Goal: Task Accomplishment & Management: Complete application form

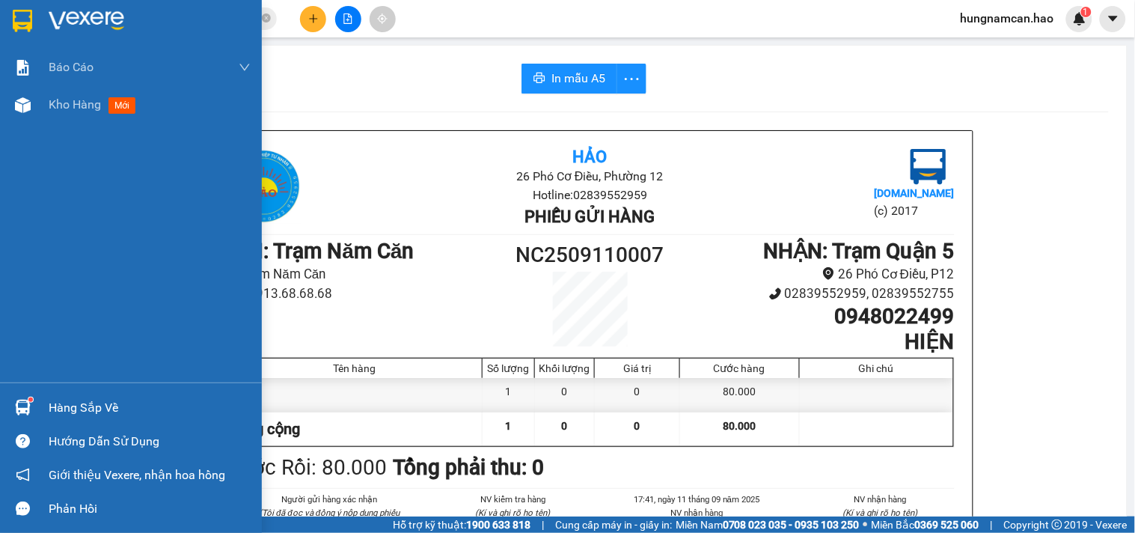
click at [11, 111] on div at bounding box center [23, 105] width 26 height 26
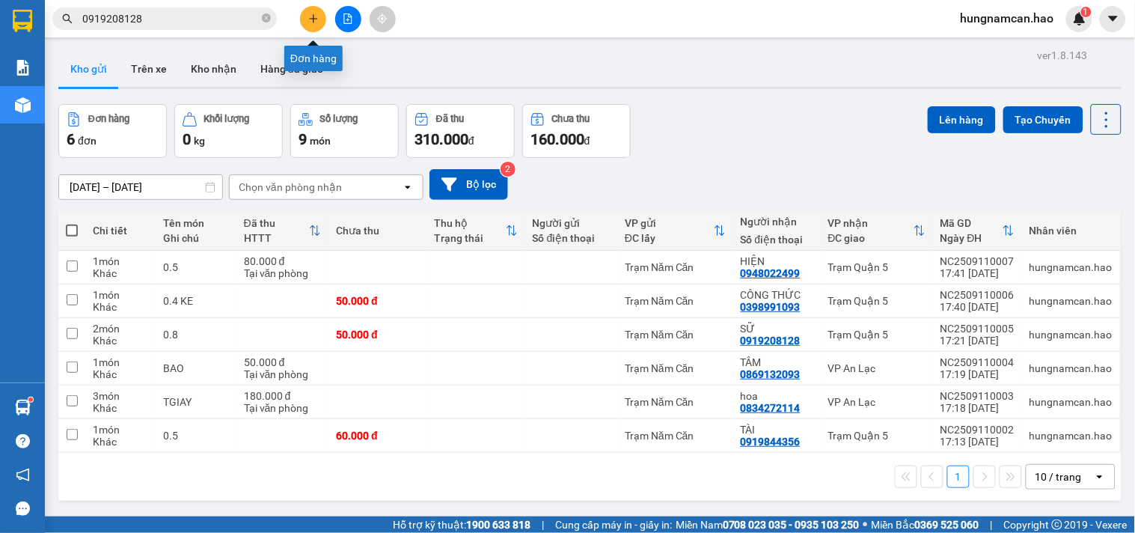
click at [301, 13] on button at bounding box center [313, 19] width 26 height 26
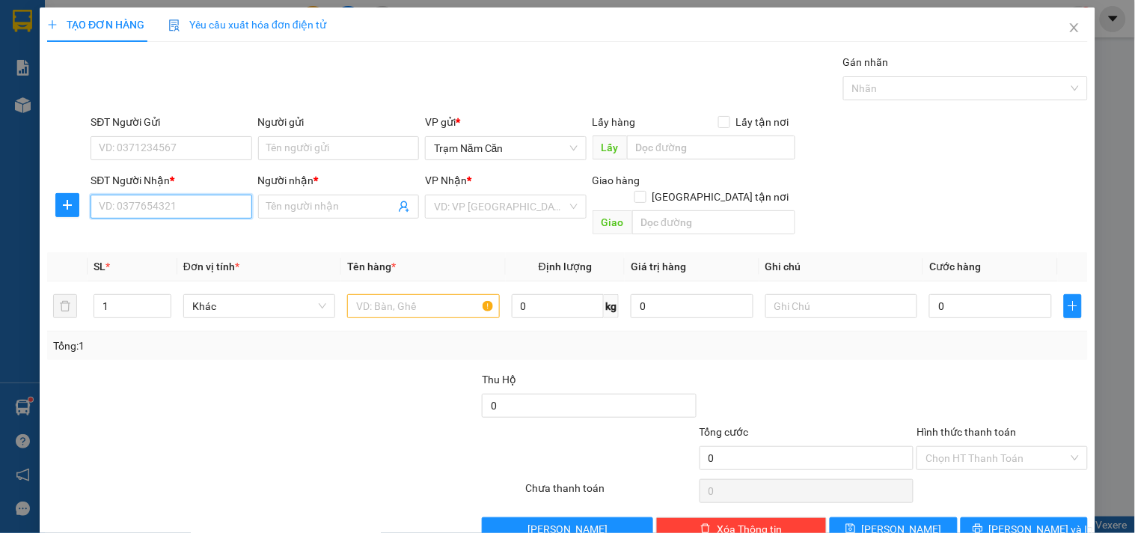
click at [188, 206] on input "SĐT Người Nhận *" at bounding box center [171, 207] width 161 height 24
type input "0908635716"
click at [185, 208] on input "SĐT Người Nhận *" at bounding box center [171, 207] width 161 height 24
click at [207, 213] on input "SĐT Người Nhận *" at bounding box center [171, 207] width 161 height 24
click at [156, 228] on div "0943333324 - QUỐC" at bounding box center [169, 236] width 141 height 16
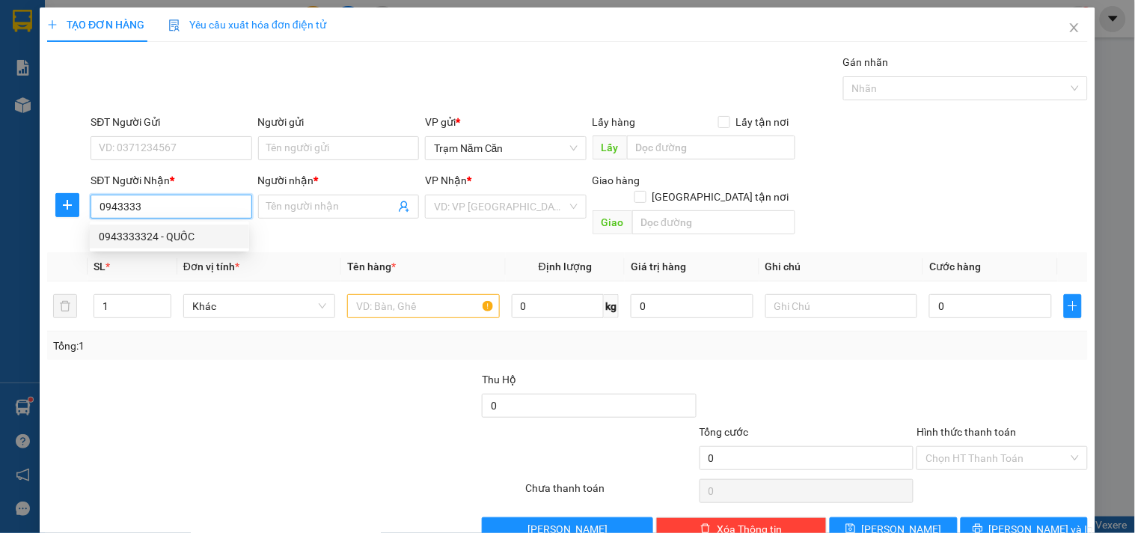
type input "0943333324"
type input "QUỐC"
type input "150.000"
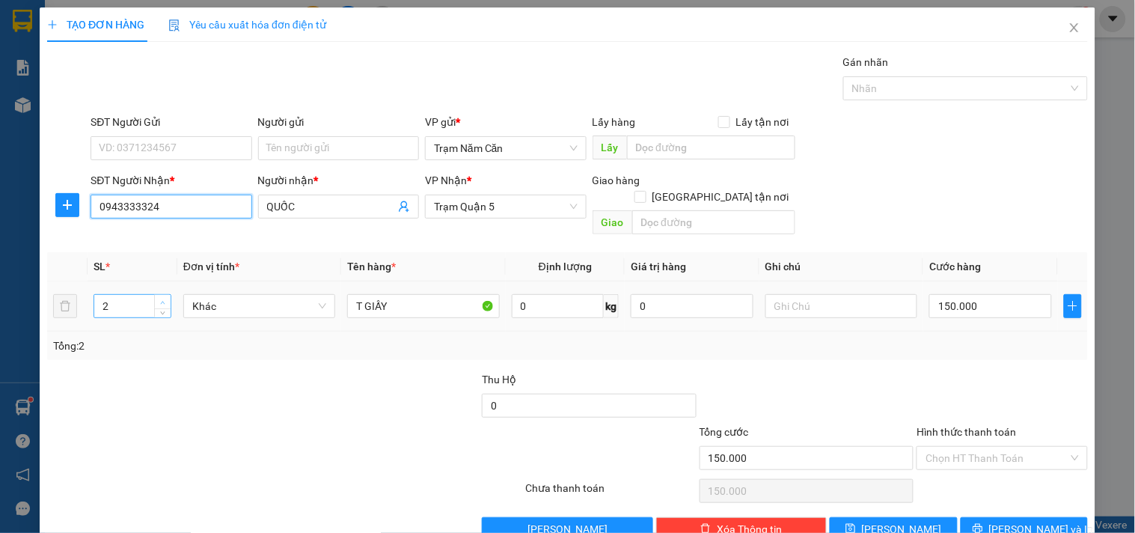
type input "0943333324"
type input "3"
click at [162, 300] on icon "up" at bounding box center [162, 302] width 5 height 5
click at [989, 296] on input "150.000" at bounding box center [990, 306] width 123 height 24
type input "0"
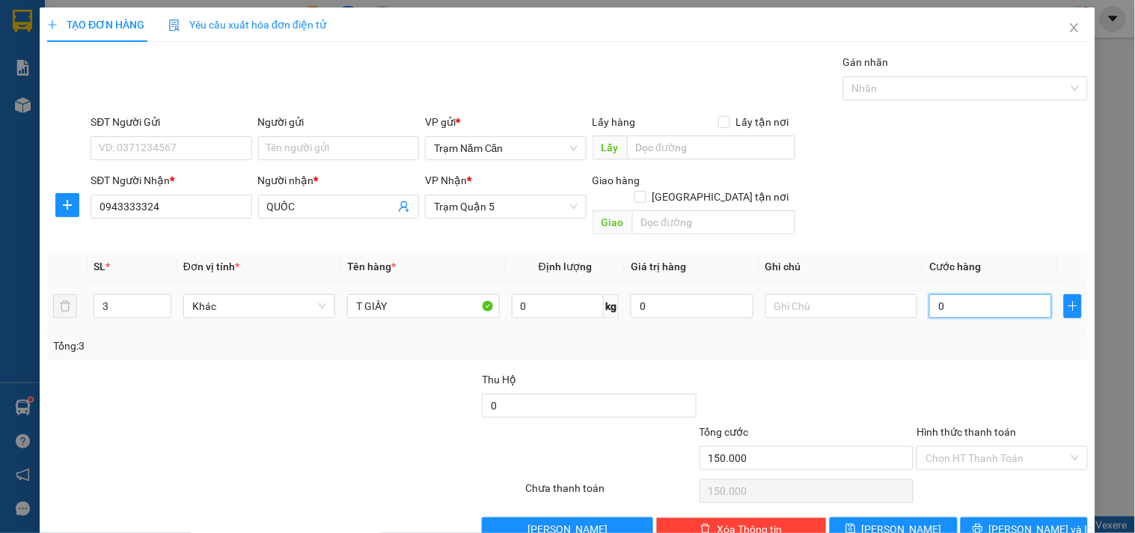
type input "0"
type input "002"
type input "2"
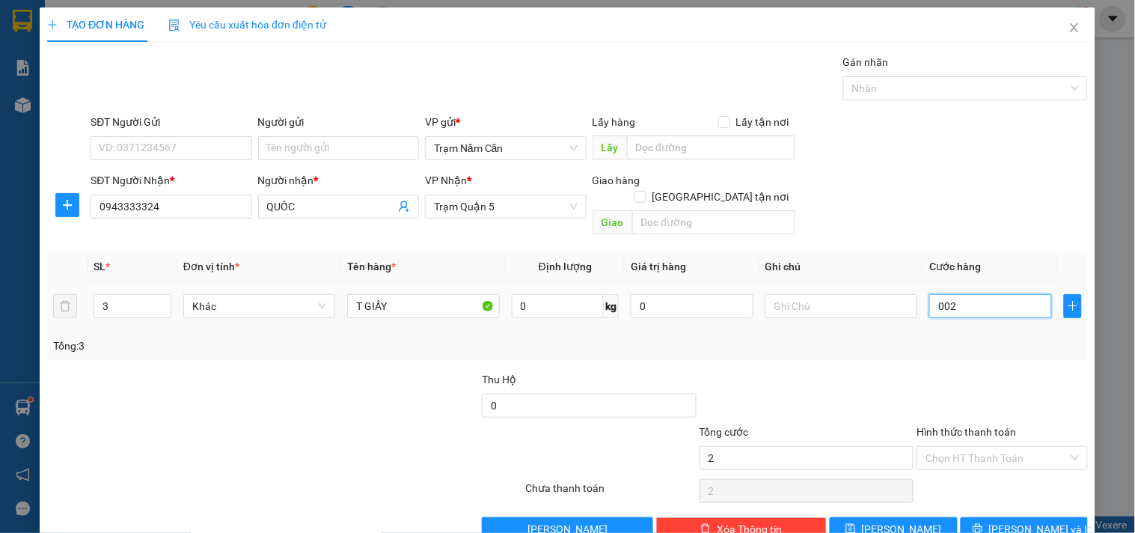
type input "20"
type input "00.200"
type input "200"
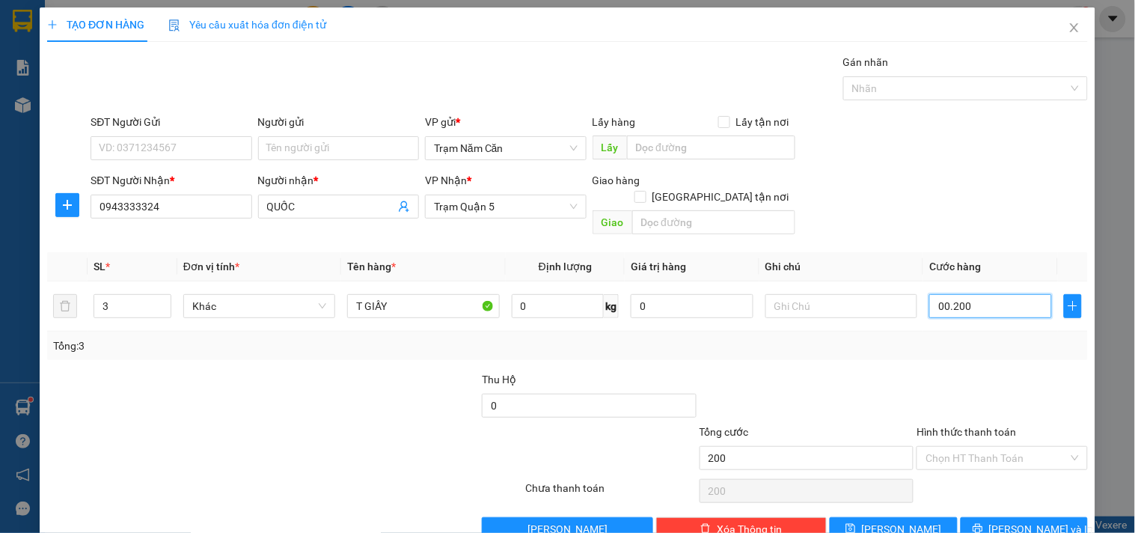
type input "00.200"
type input "200.000"
click at [961, 337] on div "Tổng: 3" at bounding box center [567, 345] width 1029 height 16
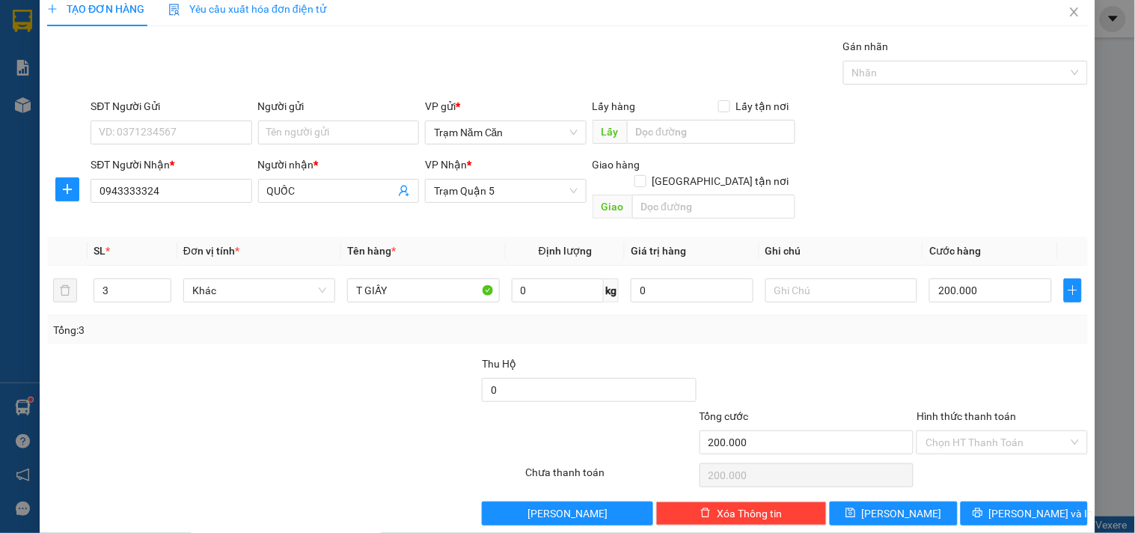
scroll to position [20, 0]
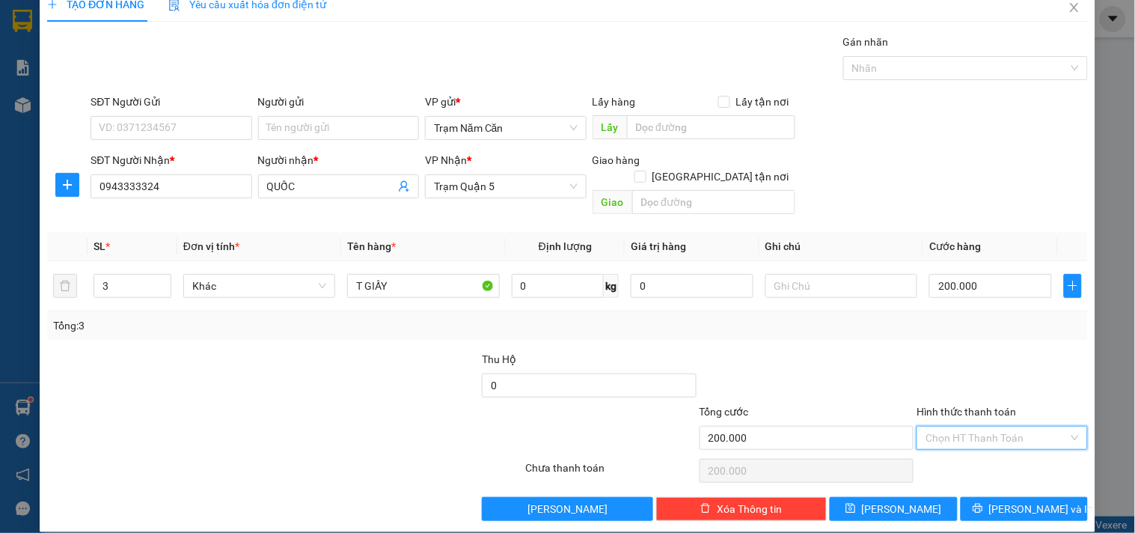
click at [944, 427] on input "Hình thức thanh toán" at bounding box center [997, 438] width 142 height 22
click at [944, 450] on div "Tại văn phòng" at bounding box center [992, 451] width 151 height 16
type input "0"
click at [985, 499] on button "[PERSON_NAME] và In" at bounding box center [1024, 509] width 127 height 24
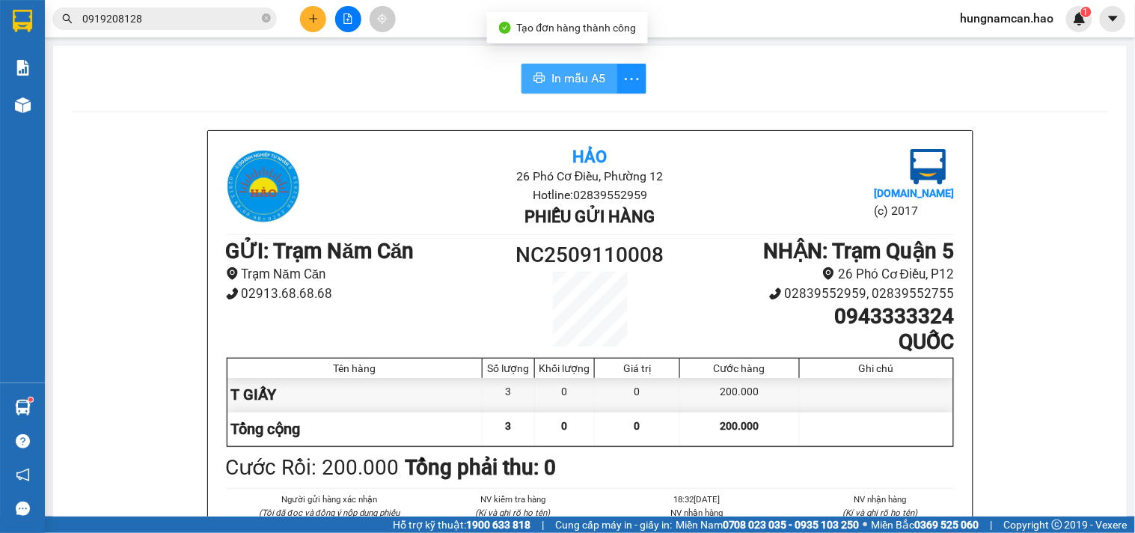
click at [552, 70] on span "In mẫu A5" at bounding box center [579, 78] width 54 height 19
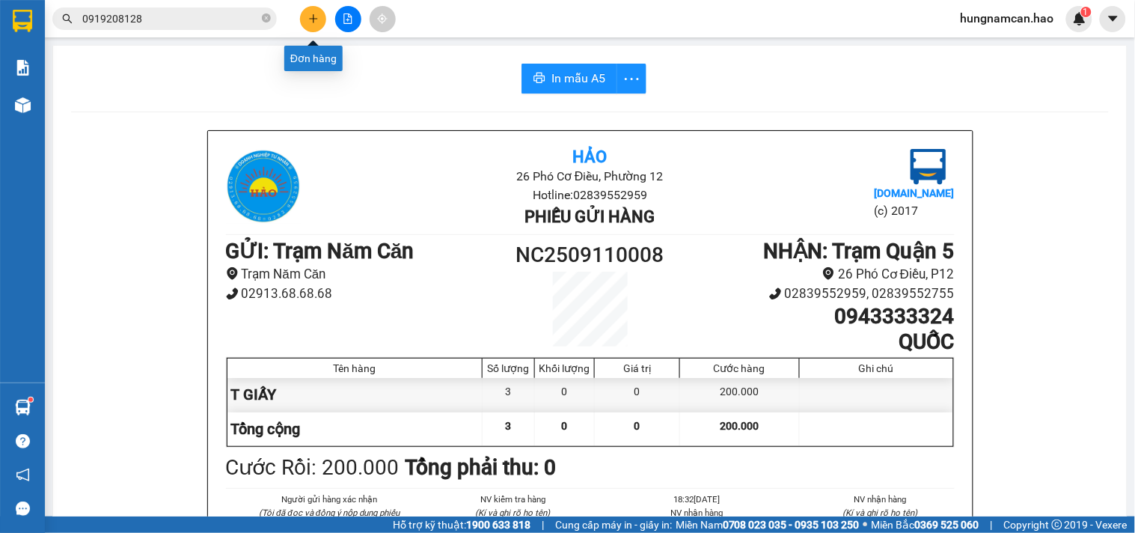
click at [308, 19] on icon "plus" at bounding box center [313, 18] width 10 height 10
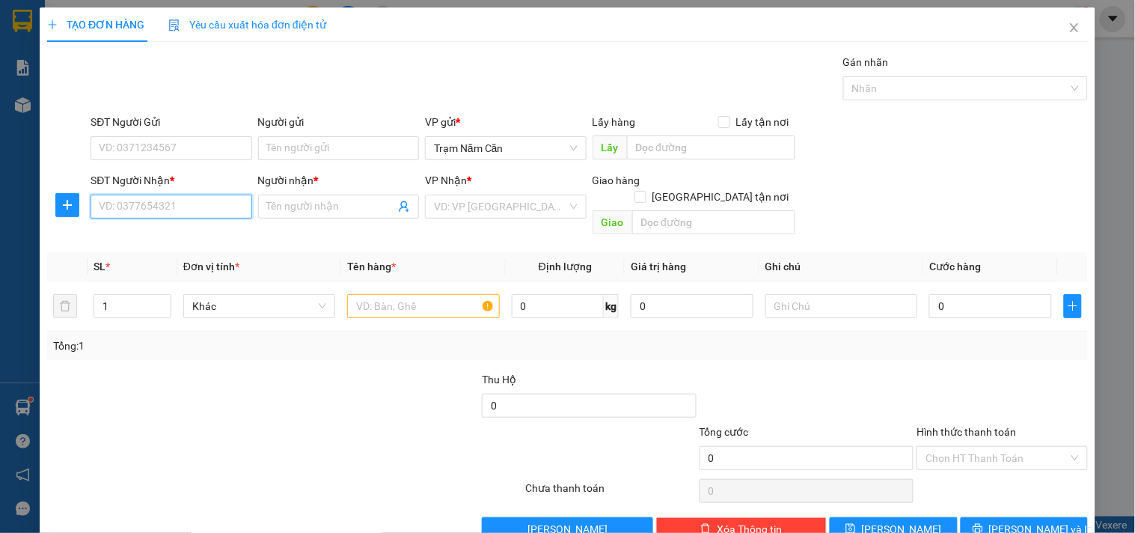
click at [153, 213] on input "SĐT Người Nhận *" at bounding box center [171, 207] width 161 height 24
type input "0909754147"
click at [227, 236] on div "0909754147 - LINH" at bounding box center [169, 236] width 141 height 16
type input "LINH"
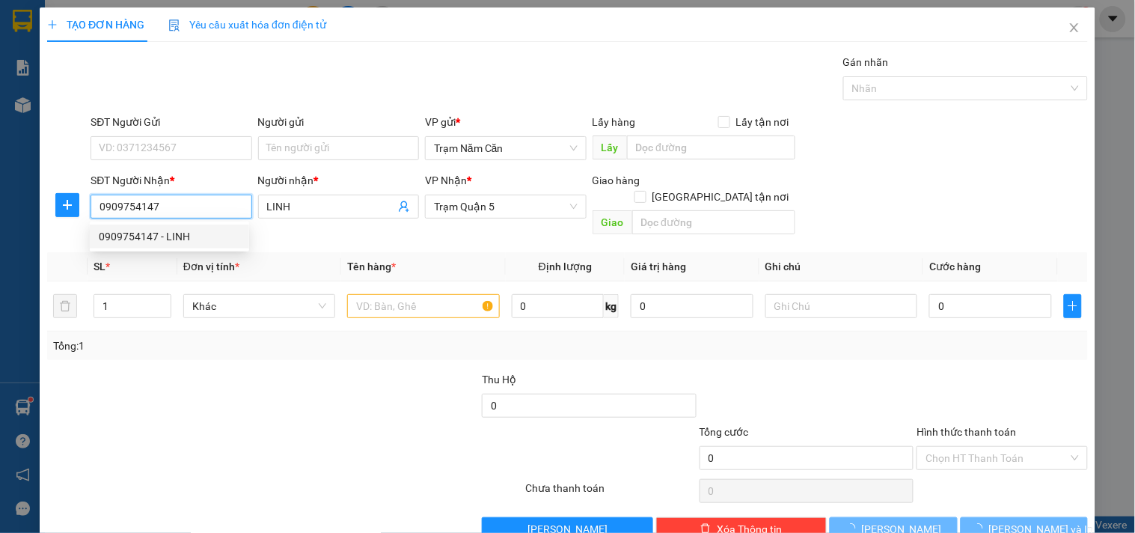
type input "130.000"
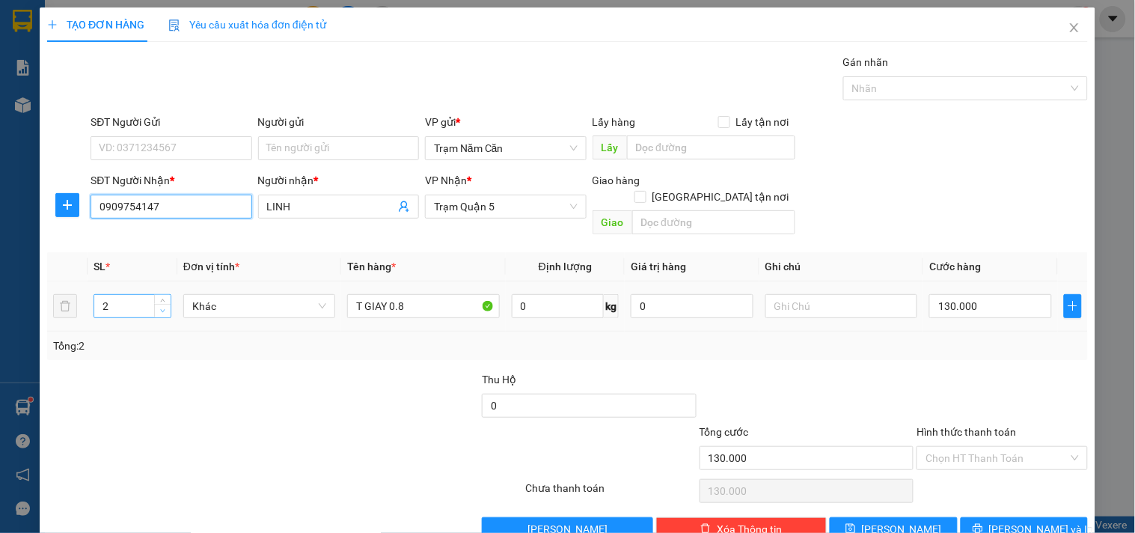
type input "0909754147"
type input "1"
click at [160, 308] on icon "down" at bounding box center [162, 310] width 5 height 5
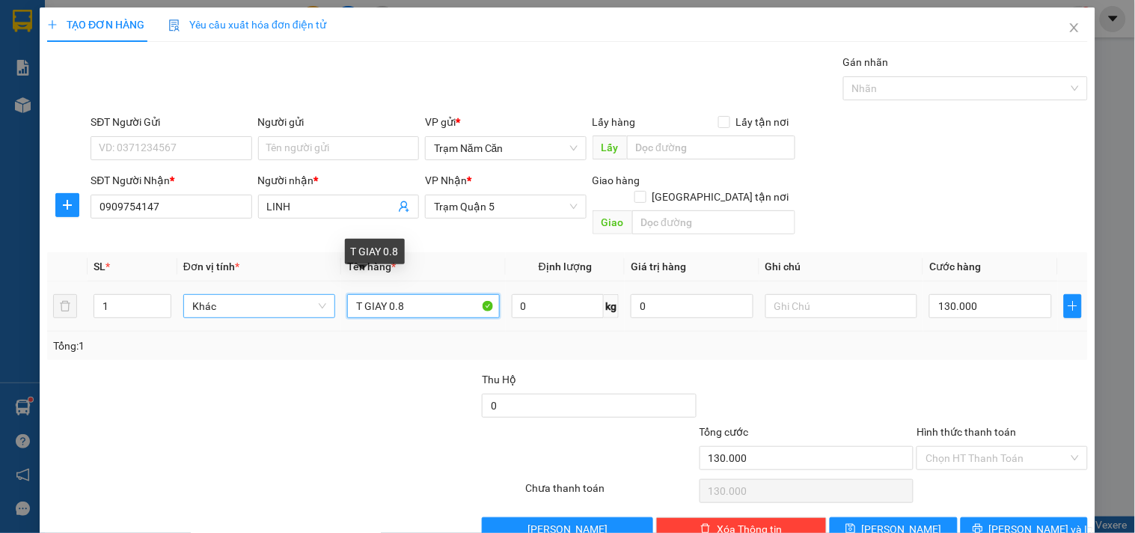
drag, startPoint x: 427, startPoint y: 297, endPoint x: 242, endPoint y: 297, distance: 184.8
click at [51, 297] on tr "1 Khác T GIAY 0.8 0 kg 0 130.000" at bounding box center [567, 306] width 1041 height 50
type input "GIỎ CHÓ"
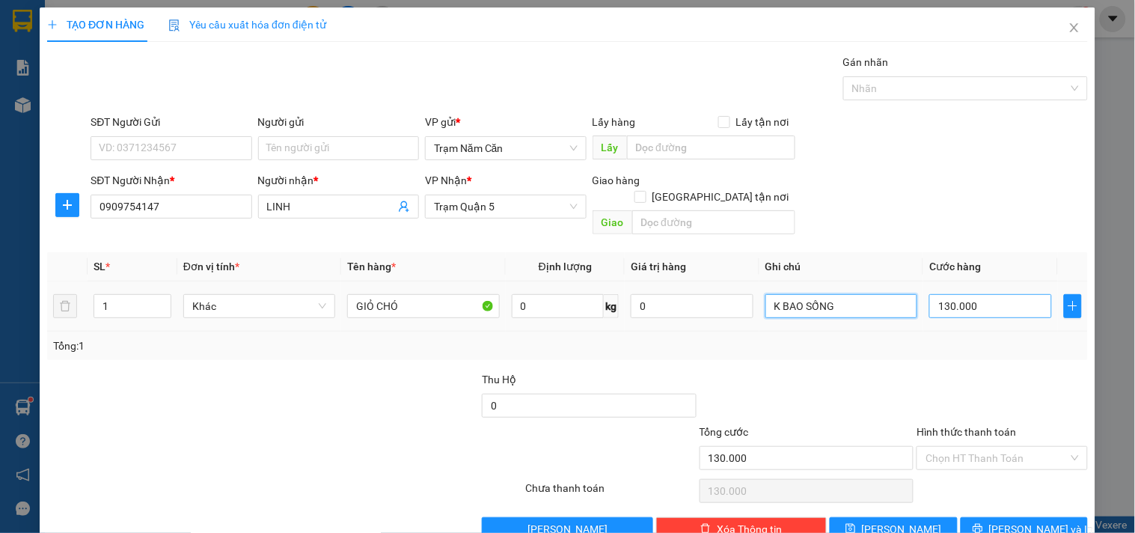
type input "K BAO SỐNG"
click at [968, 294] on input "130.000" at bounding box center [990, 306] width 123 height 24
type input "0"
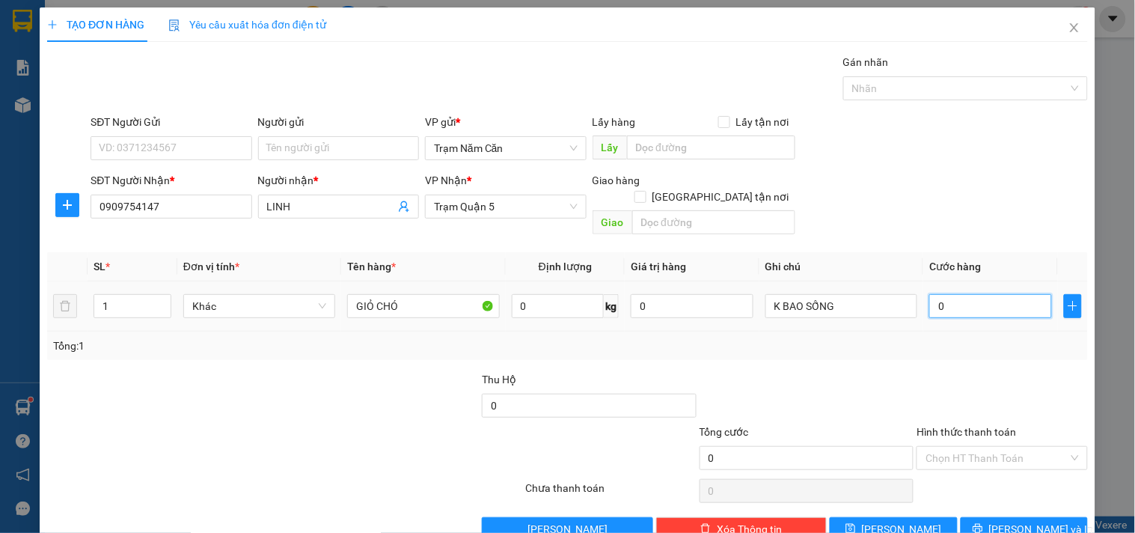
type input "001"
type input "1"
type input "0.015"
type input "15"
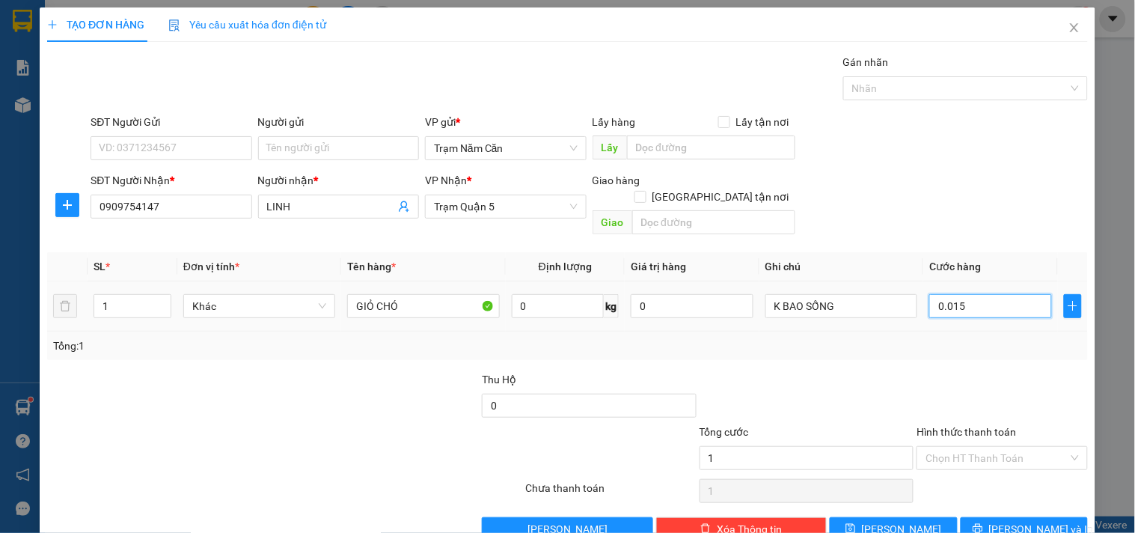
type input "15"
type input "00.150"
type input "150"
type input "00.150"
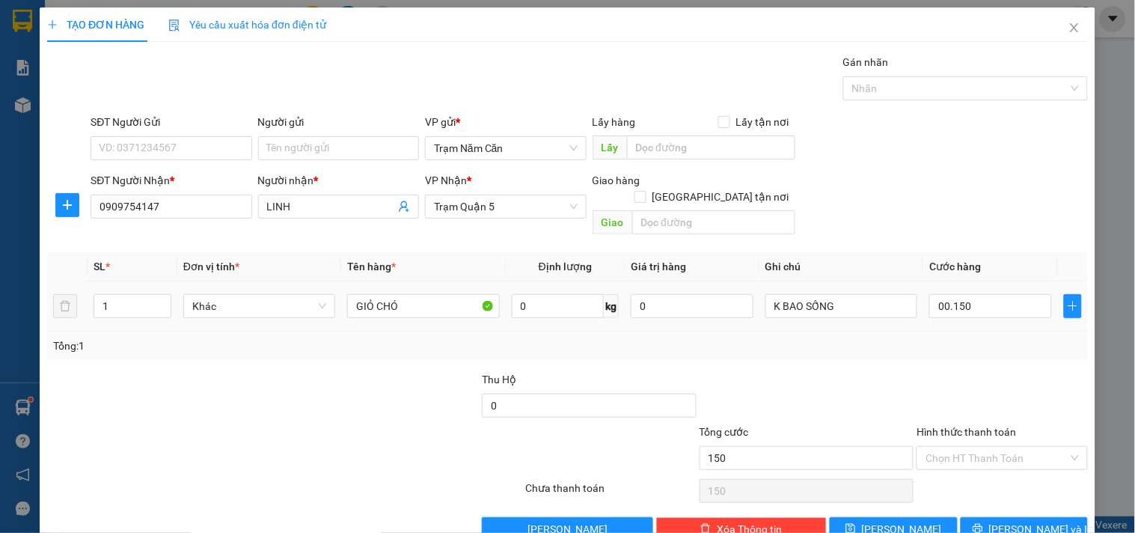
type input "150.000"
click at [956, 341] on div "Tổng: 1" at bounding box center [567, 346] width 1041 height 28
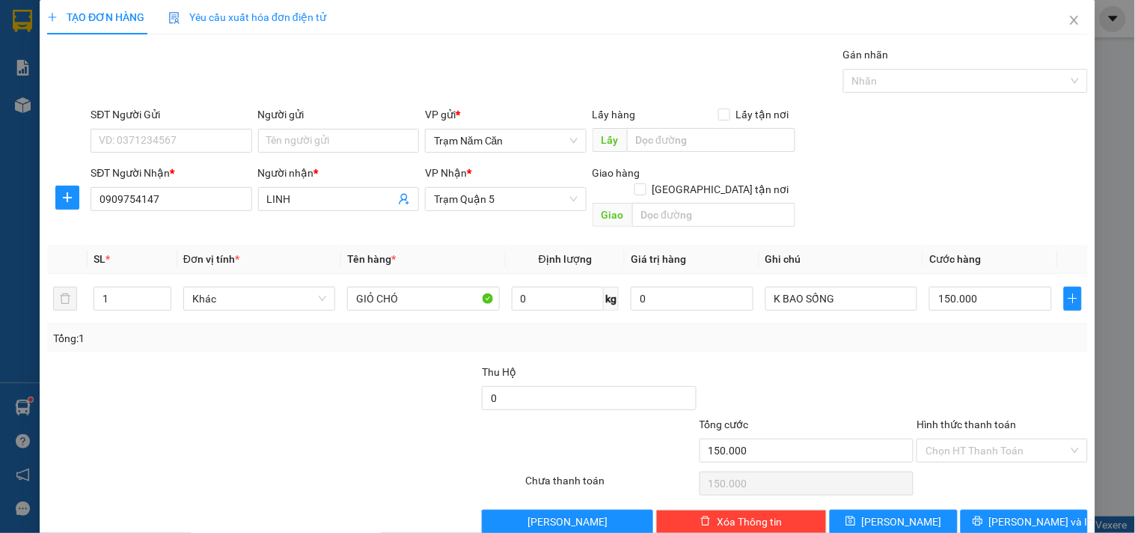
scroll to position [20, 0]
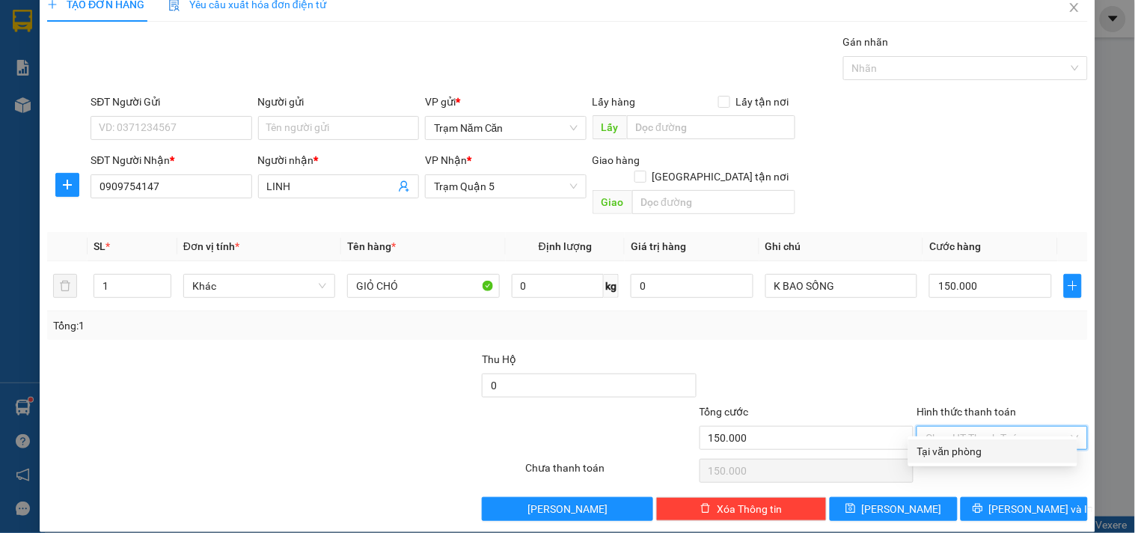
drag, startPoint x: 956, startPoint y: 419, endPoint x: 956, endPoint y: 429, distance: 9.7
click at [956, 427] on input "Hình thức thanh toán" at bounding box center [997, 438] width 142 height 22
click at [956, 440] on div "Tại văn phòng" at bounding box center [992, 451] width 169 height 24
type input "0"
click at [965, 510] on div "TẠO ĐƠN HÀNG Yêu cầu xuất hóa đơn điện tử Transit Pickup Surcharge Ids Transit …" at bounding box center [568, 259] width 1056 height 545
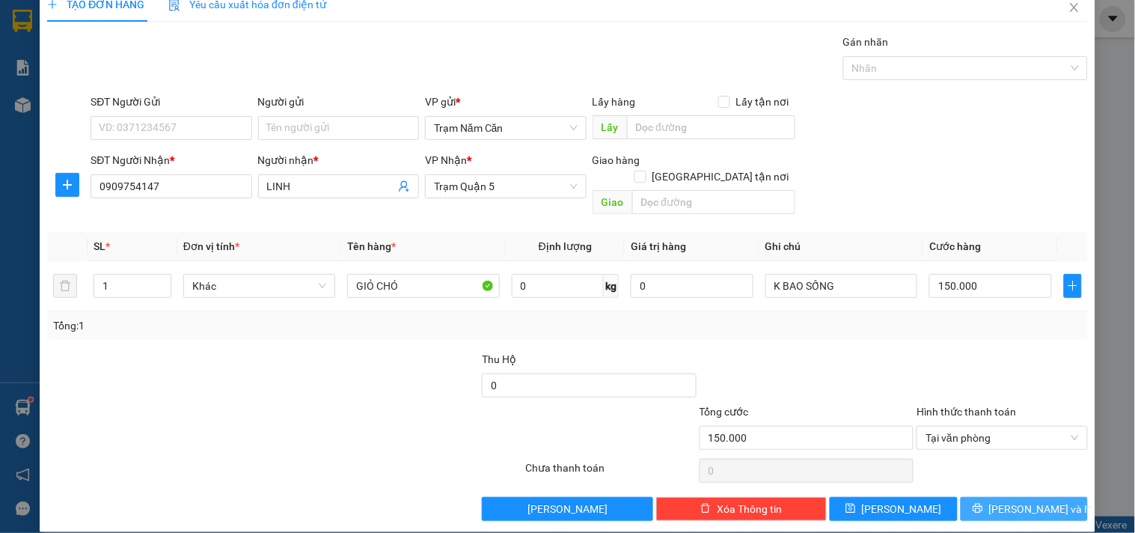
click at [965, 497] on button "[PERSON_NAME] và In" at bounding box center [1024, 509] width 127 height 24
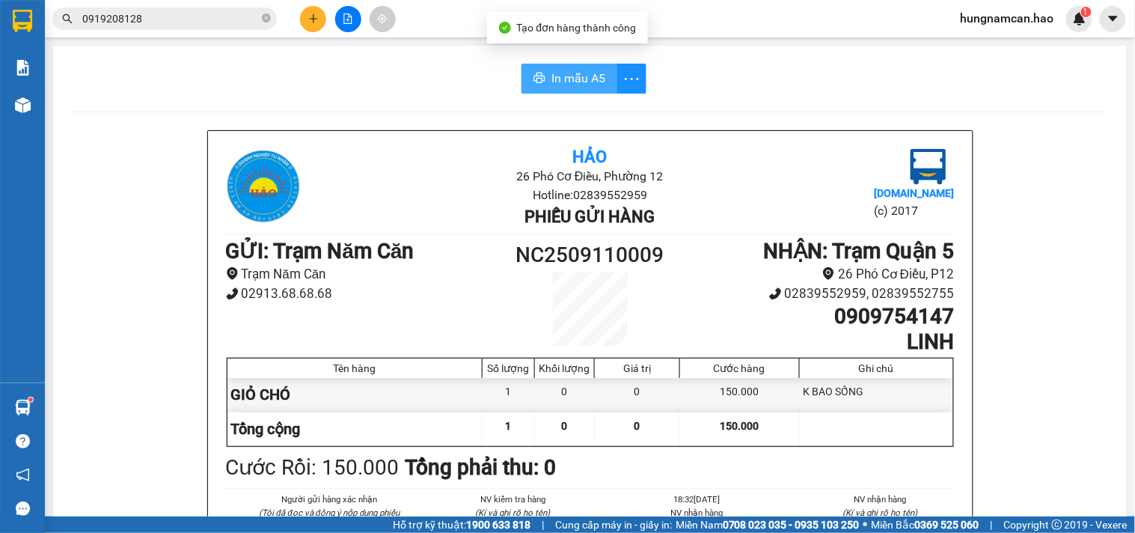
click at [567, 86] on span "In mẫu A5" at bounding box center [579, 78] width 54 height 19
click at [316, 16] on icon "plus" at bounding box center [313, 18] width 10 height 10
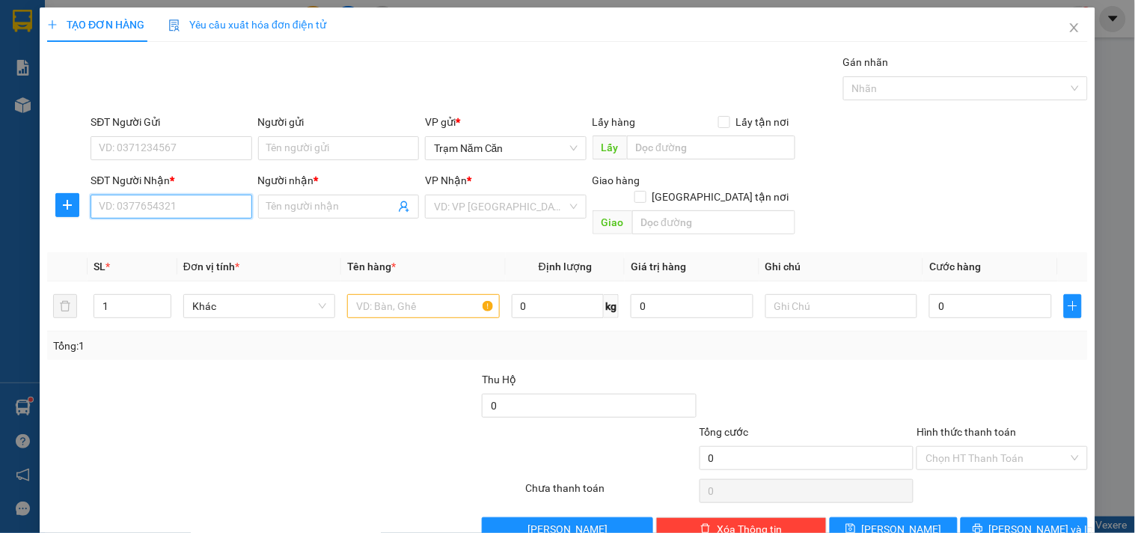
click at [189, 216] on input "SĐT Người Nhận *" at bounding box center [171, 207] width 161 height 24
drag, startPoint x: 188, startPoint y: 212, endPoint x: 165, endPoint y: 201, distance: 25.8
click at [42, 223] on div "TẠO ĐƠN HÀNG Yêu cầu xuất hóa đơn điện tử Transit Pickup Surcharge Ids Transit …" at bounding box center [568, 279] width 1056 height 545
type input "0908635716"
click at [1069, 31] on icon "close" at bounding box center [1075, 28] width 12 height 12
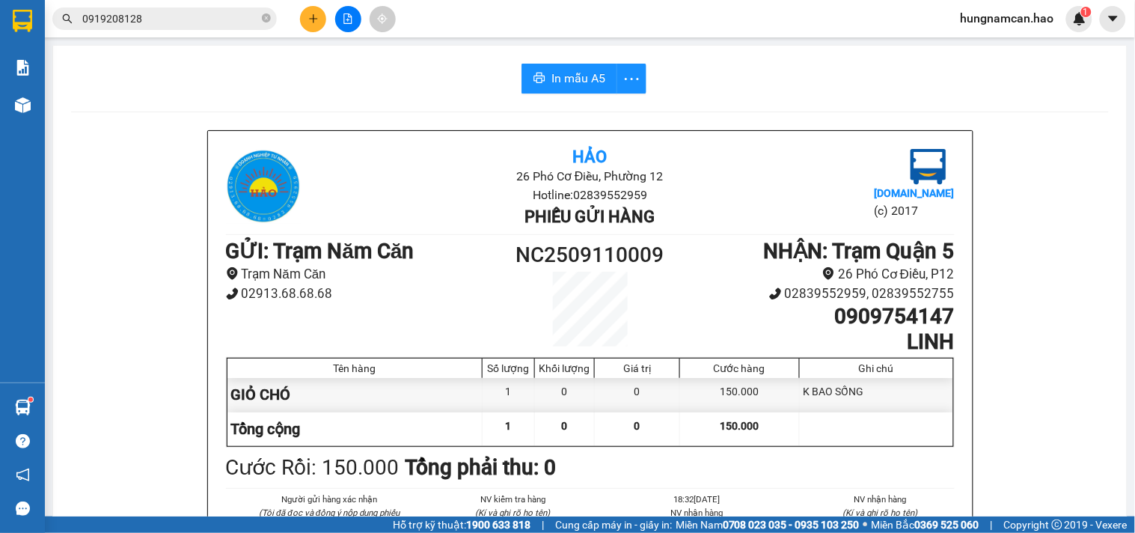
click at [278, 25] on div "0919208128" at bounding box center [146, 18] width 292 height 22
click at [272, 24] on span "0919208128" at bounding box center [164, 18] width 224 height 22
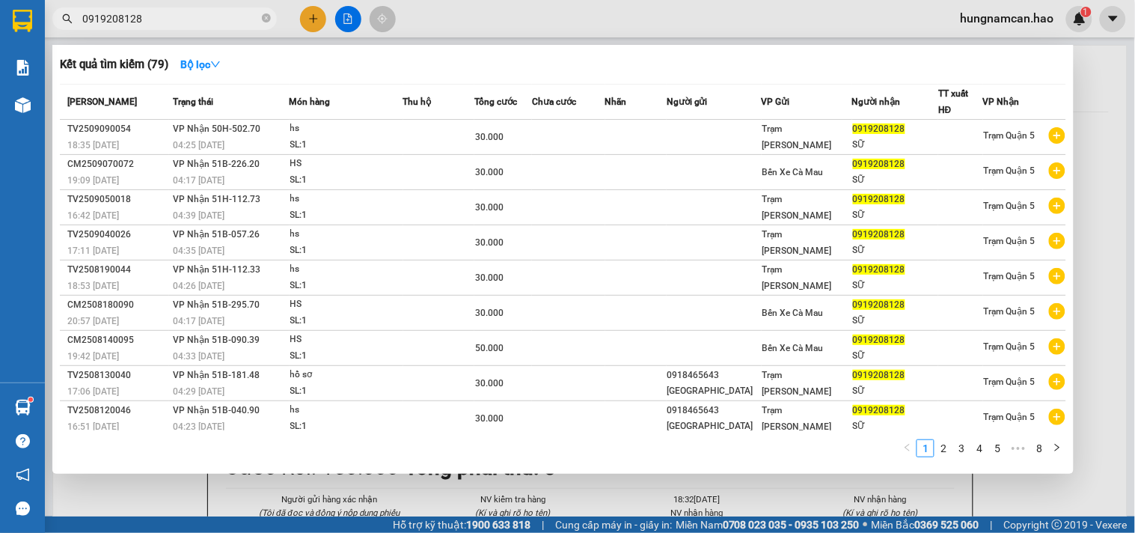
click at [260, 19] on span "0919208128" at bounding box center [164, 18] width 224 height 22
click at [262, 19] on icon "close-circle" at bounding box center [266, 17] width 9 height 9
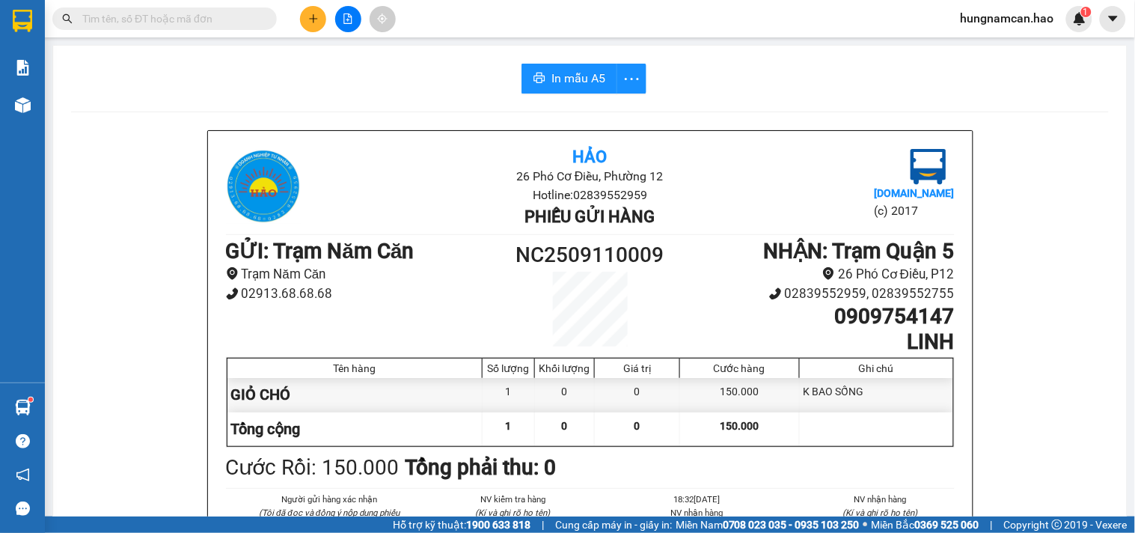
paste input "0908635716"
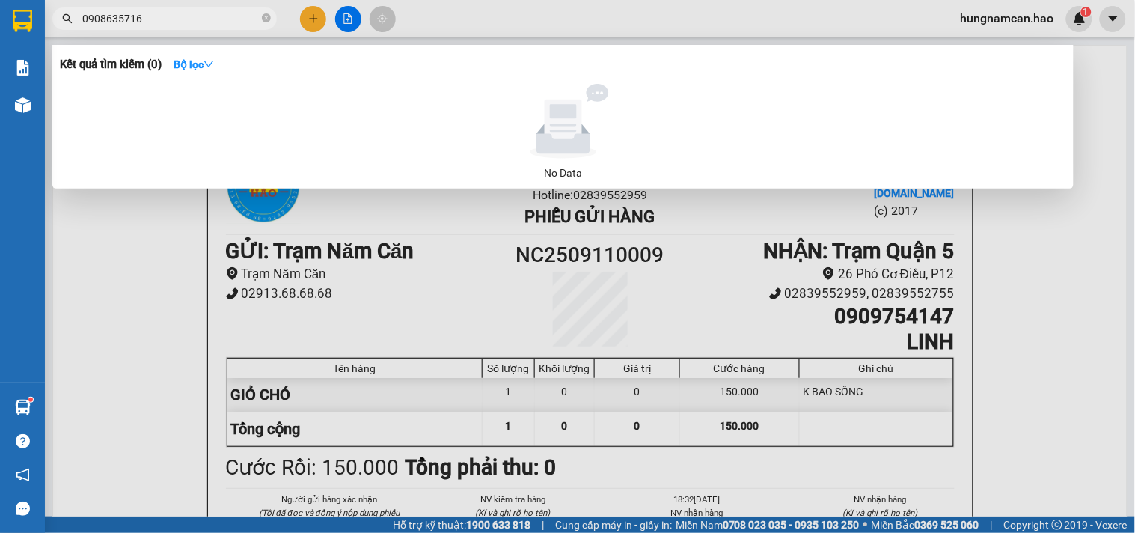
type input "0908635716"
click at [309, 17] on div at bounding box center [567, 266] width 1135 height 533
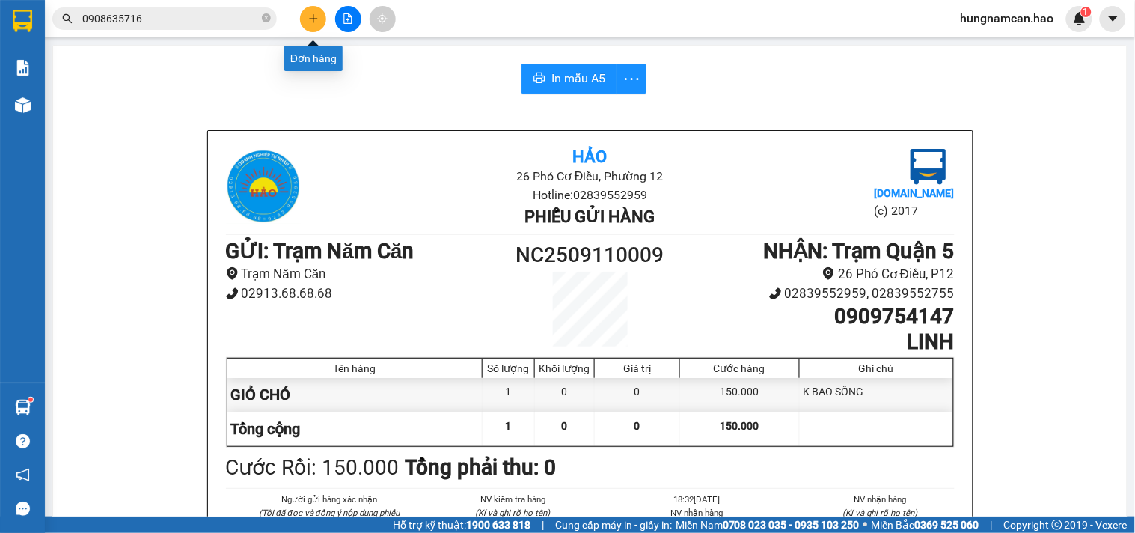
click at [309, 17] on icon "plus" at bounding box center [313, 18] width 10 height 10
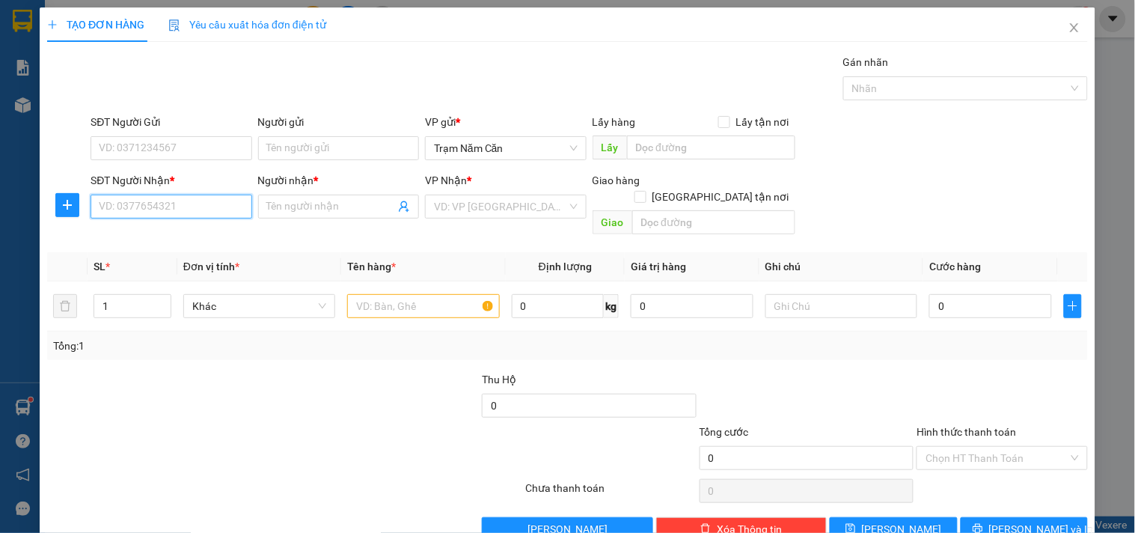
click at [174, 207] on input "SĐT Người Nhận *" at bounding box center [171, 207] width 161 height 24
paste input "0908635716"
type input "0908635716"
click at [319, 192] on div "Người nhận *" at bounding box center [338, 183] width 161 height 22
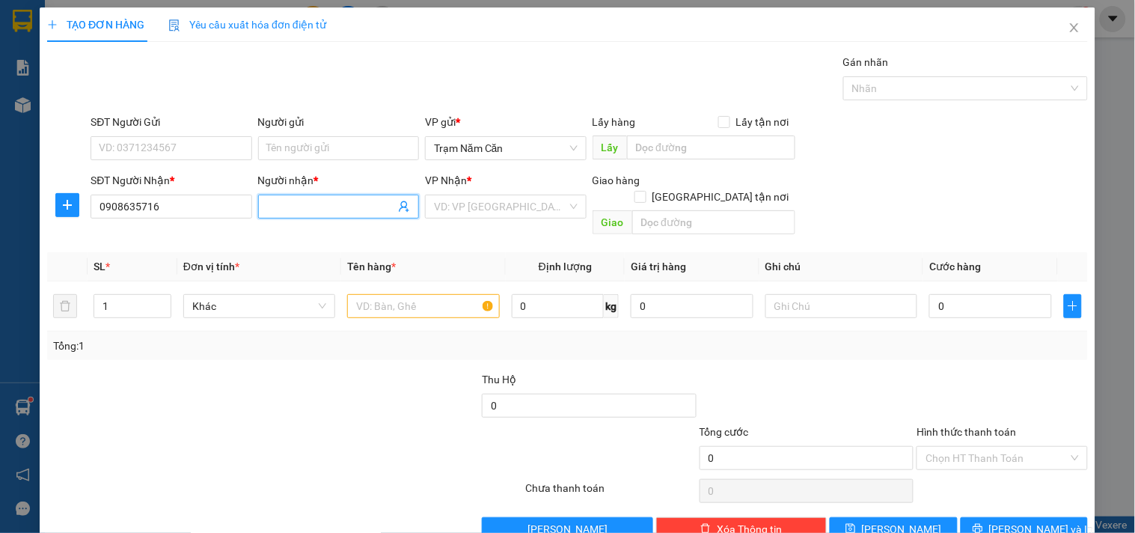
click at [315, 206] on input "Người nhận *" at bounding box center [331, 206] width 128 height 16
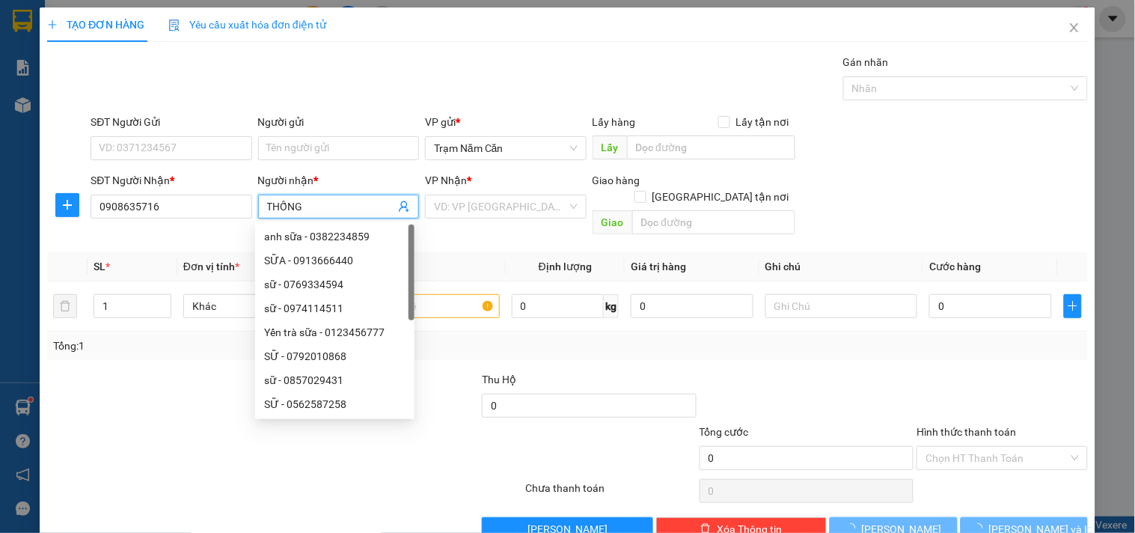
type input "THỐNG"
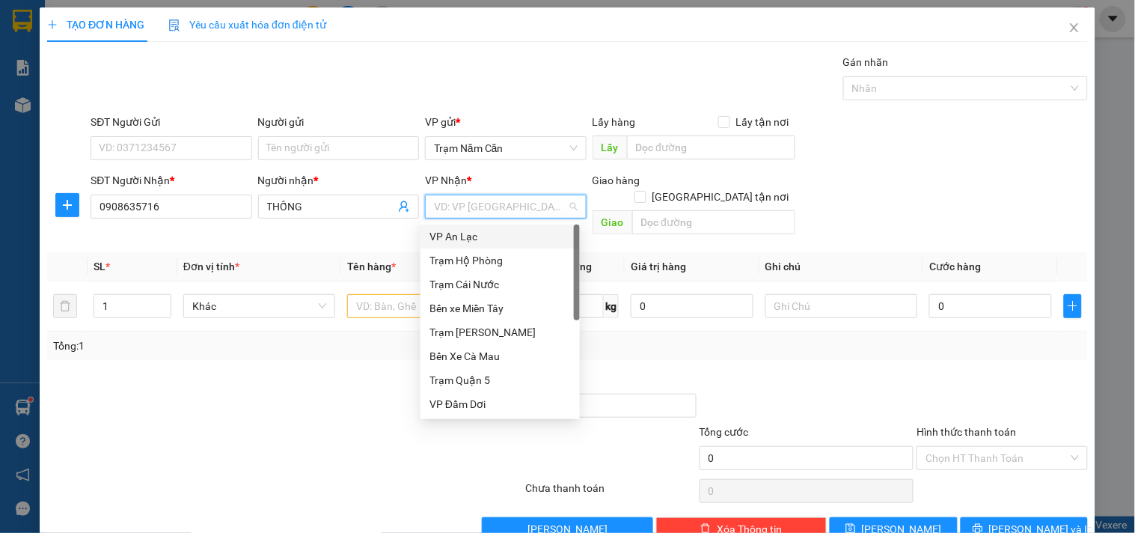
click at [525, 238] on div "VP An Lạc" at bounding box center [500, 236] width 141 height 16
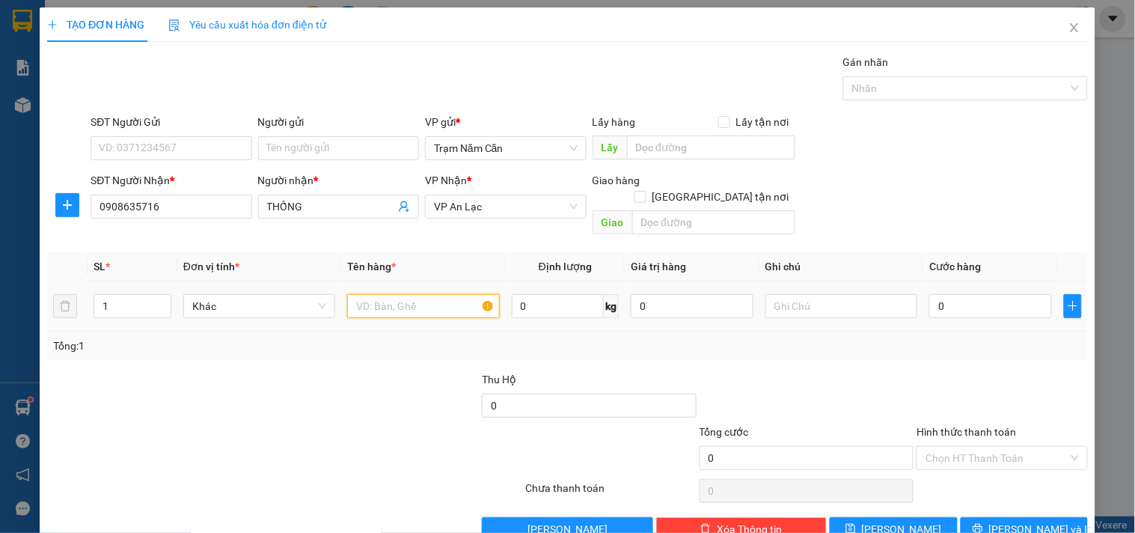
click at [384, 300] on input "text" at bounding box center [423, 306] width 152 height 24
type input "T GIAY"
type input "003"
type input "3"
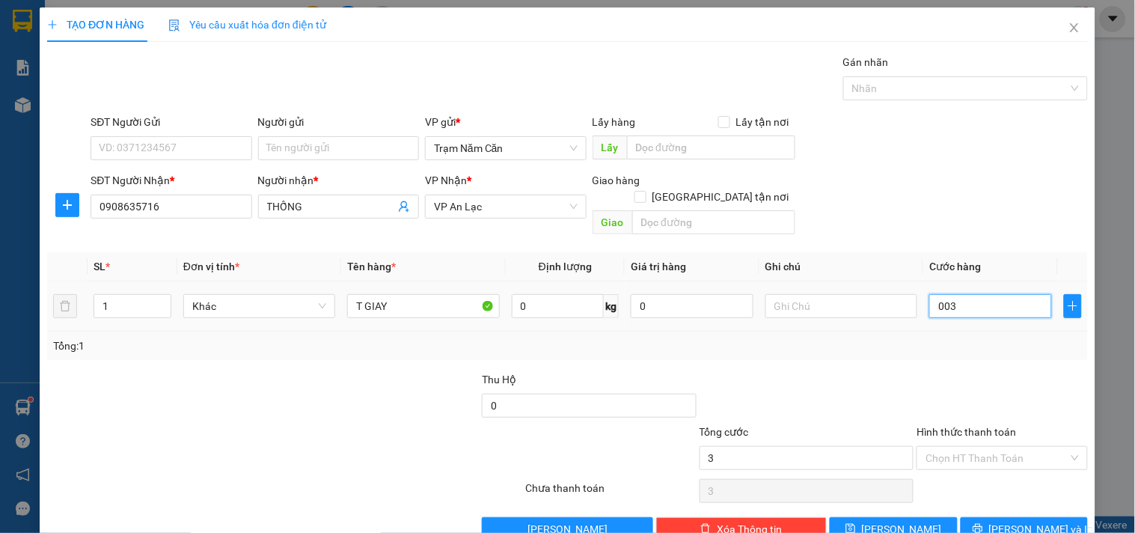
type input "0.030"
type input "30"
type input "30.000"
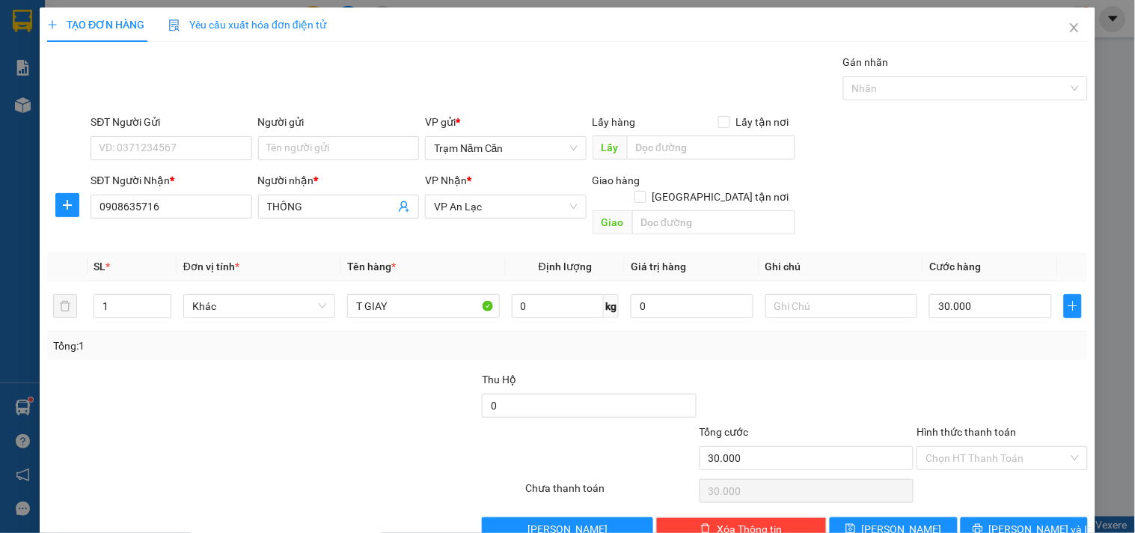
click at [922, 371] on div at bounding box center [1002, 397] width 174 height 52
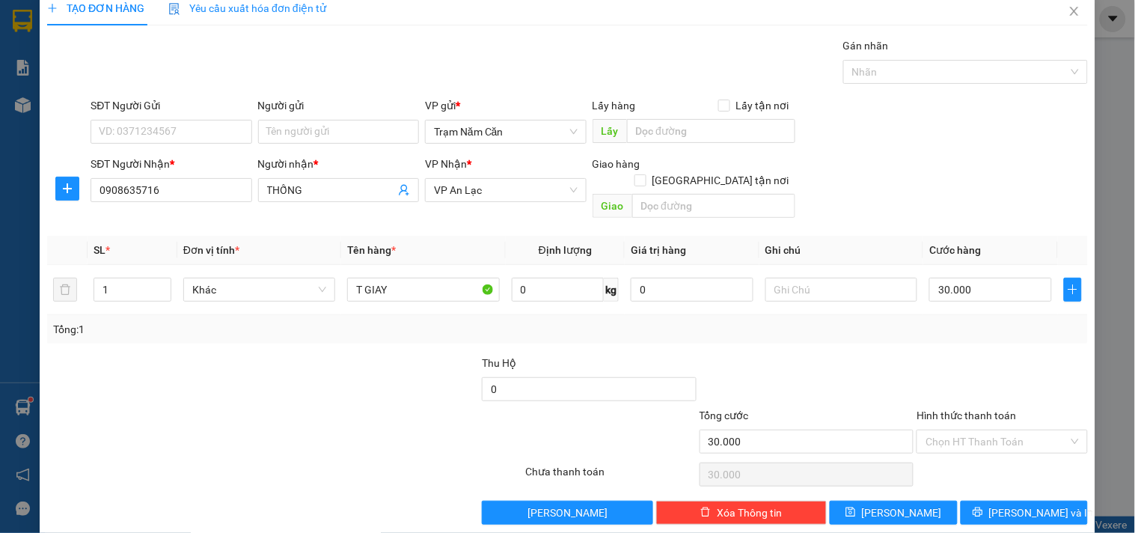
scroll to position [20, 0]
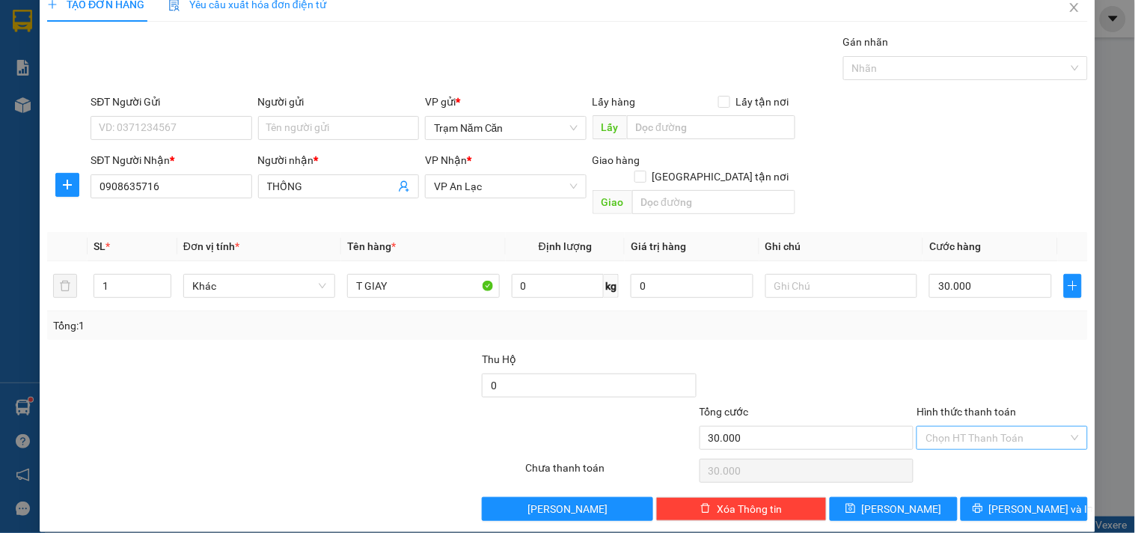
click at [1010, 428] on input "Hình thức thanh toán" at bounding box center [997, 438] width 142 height 22
click at [991, 454] on div "Tại văn phòng" at bounding box center [992, 451] width 151 height 16
type input "0"
click at [983, 504] on icon "printer" at bounding box center [978, 509] width 10 height 10
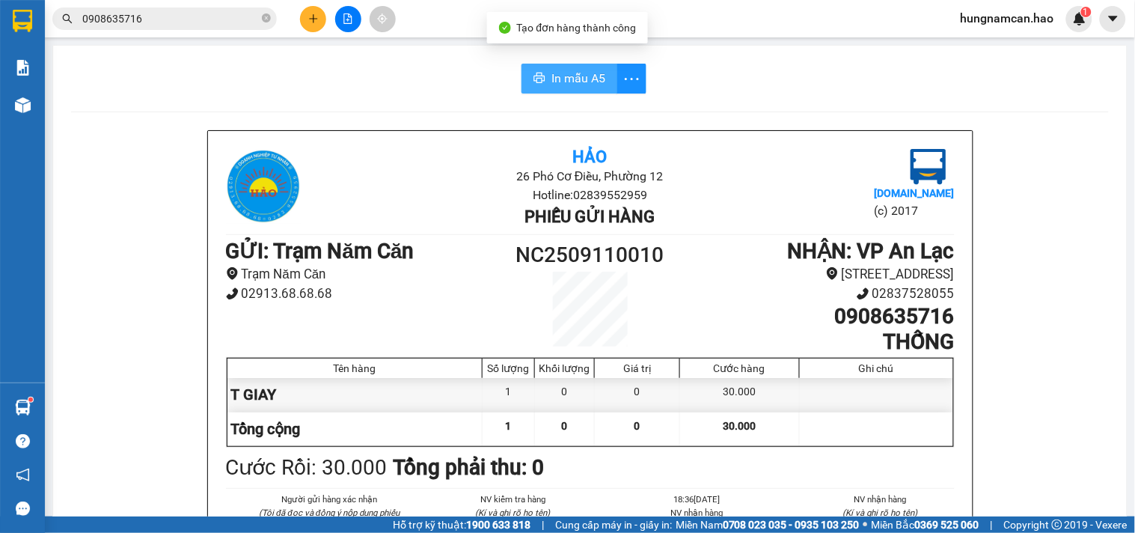
click at [593, 76] on span "In mẫu A5" at bounding box center [579, 78] width 54 height 19
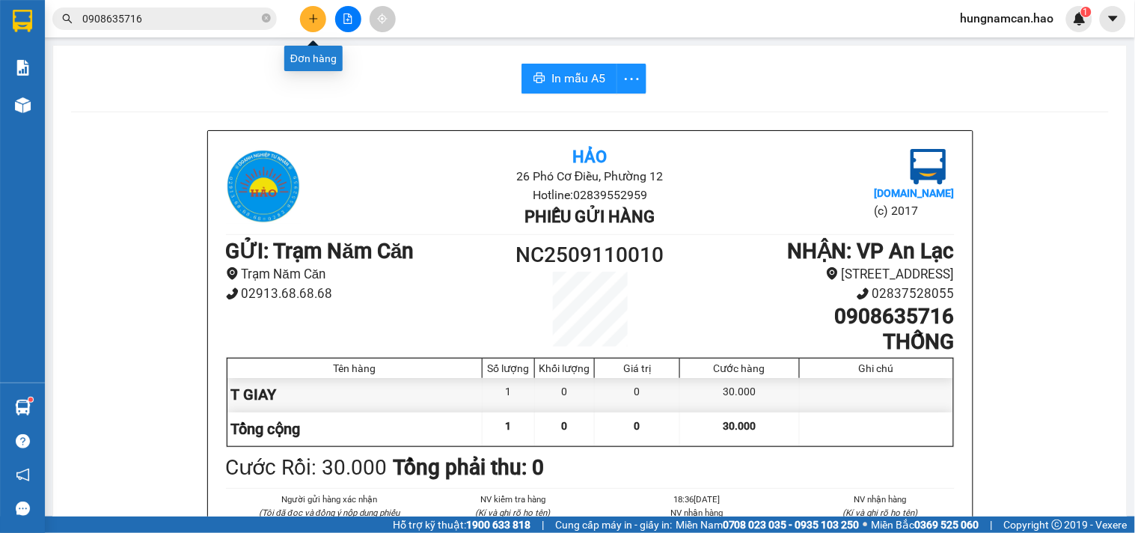
click at [314, 15] on icon "plus" at bounding box center [313, 18] width 10 height 10
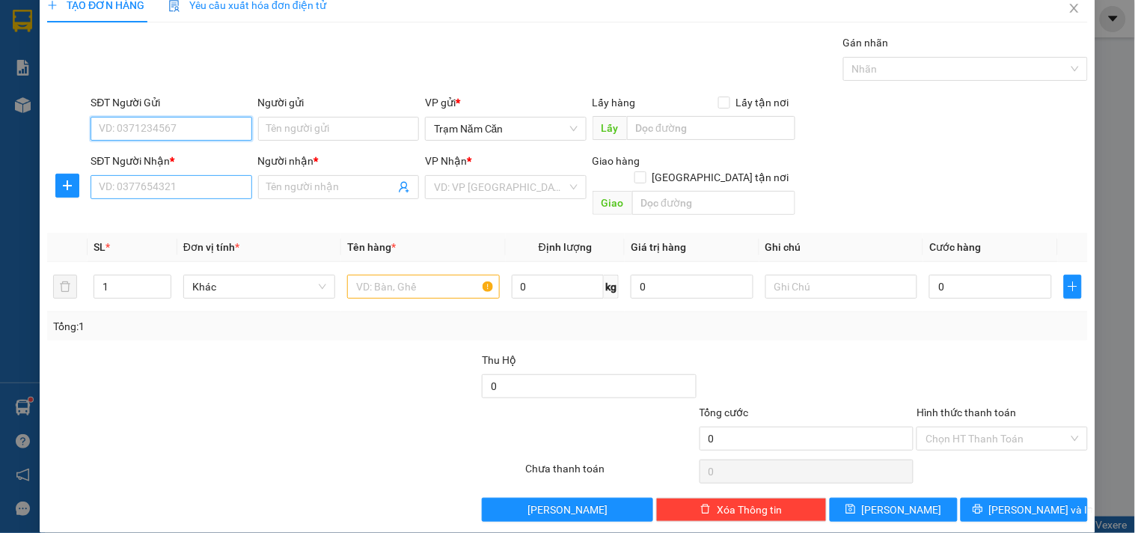
scroll to position [20, 0]
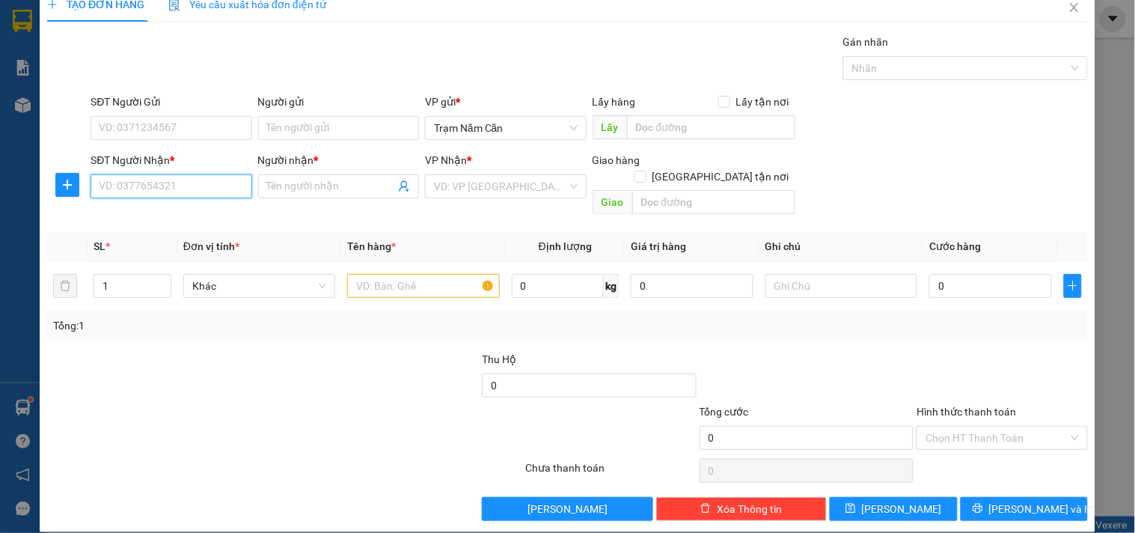
click at [163, 193] on input "SĐT Người Nhận *" at bounding box center [171, 186] width 161 height 24
click at [176, 219] on div "0944933449 - Lợi" at bounding box center [169, 216] width 141 height 16
type input "0944933449"
type input "Lợi"
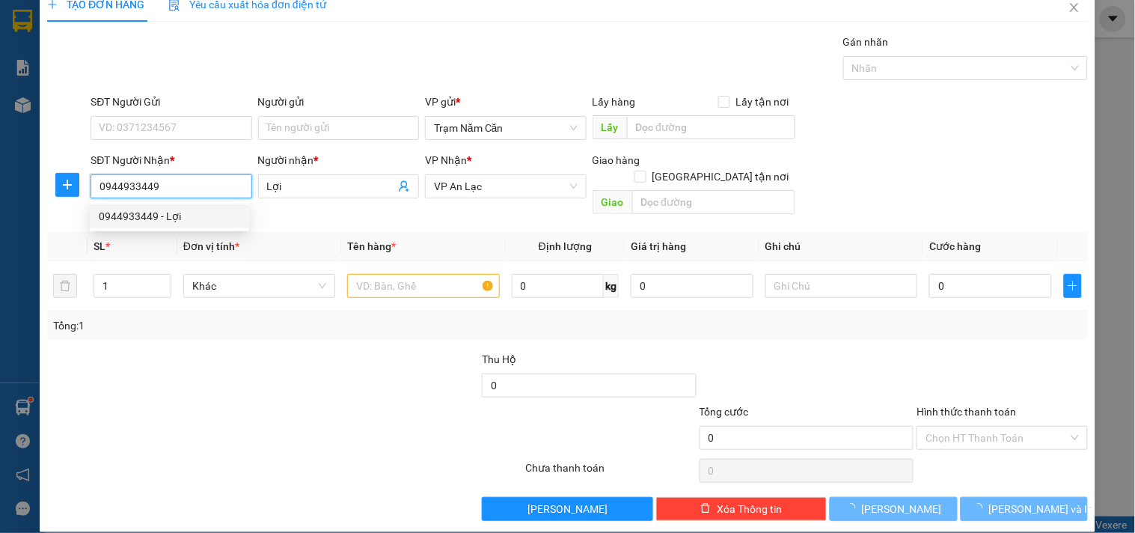
type input "50.000"
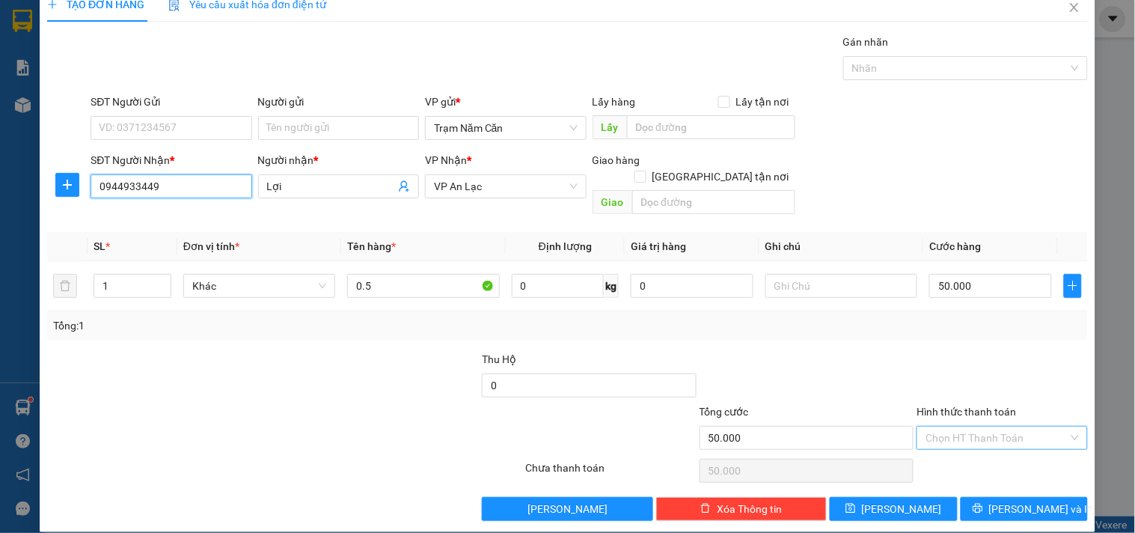
type input "0944933449"
click at [978, 427] on input "Hình thức thanh toán" at bounding box center [997, 438] width 142 height 22
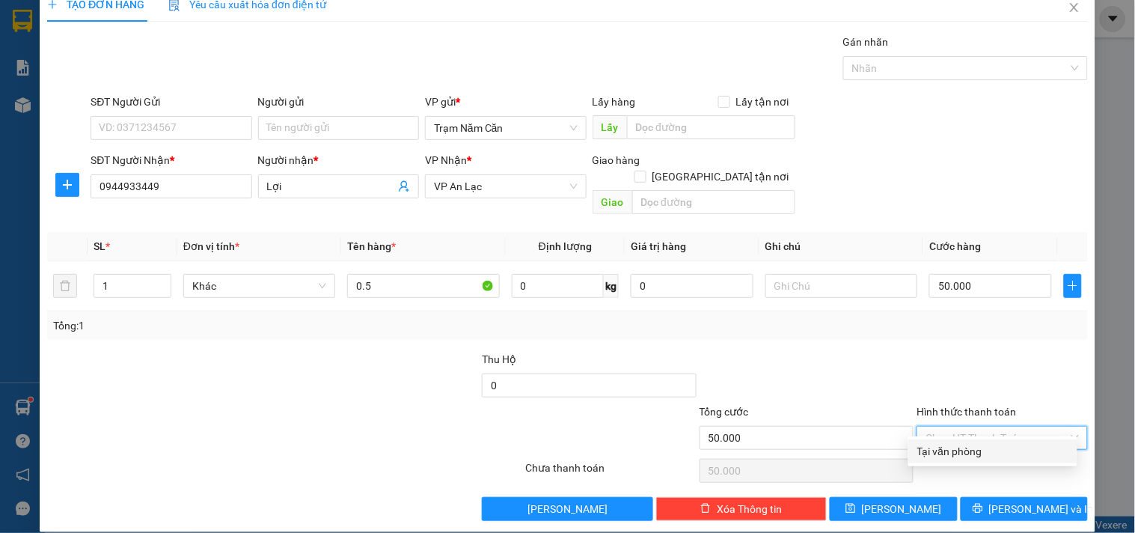
drag, startPoint x: 977, startPoint y: 445, endPoint x: 979, endPoint y: 466, distance: 21.1
click at [977, 446] on div "Tại văn phòng" at bounding box center [992, 451] width 151 height 16
type input "0"
click at [983, 503] on icon "printer" at bounding box center [978, 508] width 10 height 10
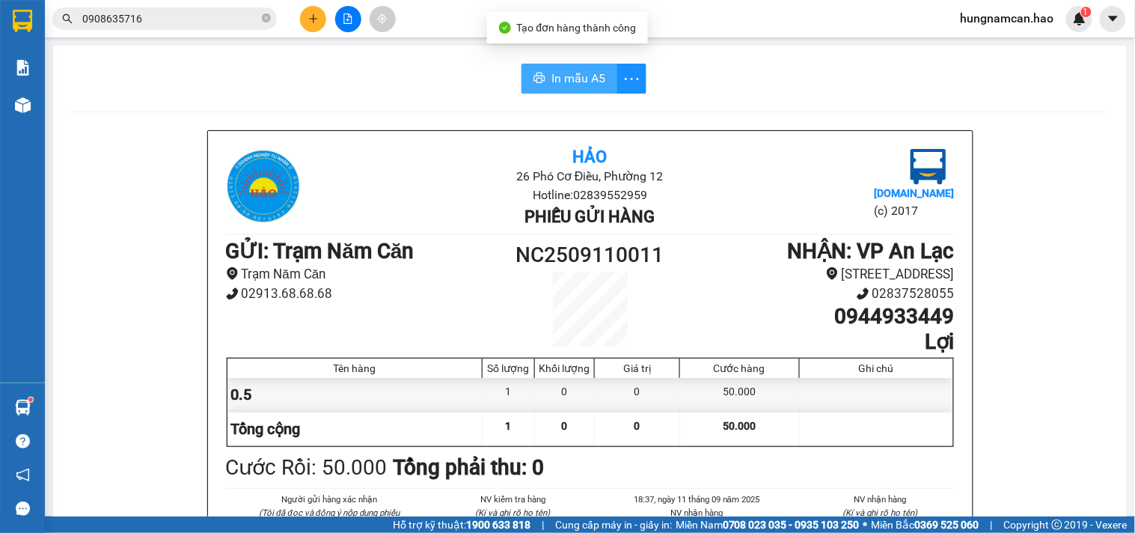
click at [556, 83] on span "In mẫu A5" at bounding box center [579, 78] width 54 height 19
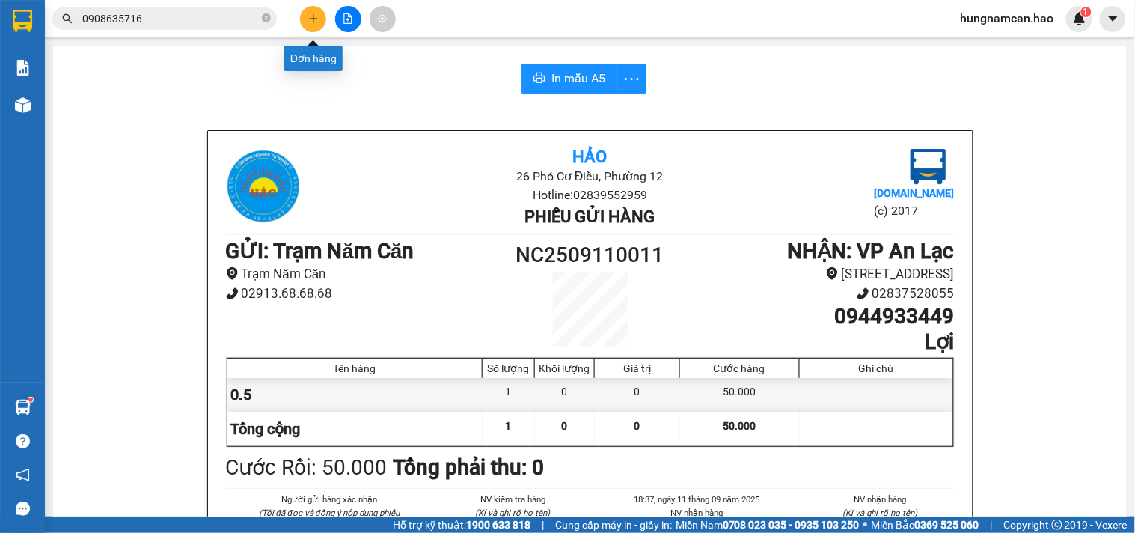
click at [317, 6] on button at bounding box center [313, 19] width 26 height 26
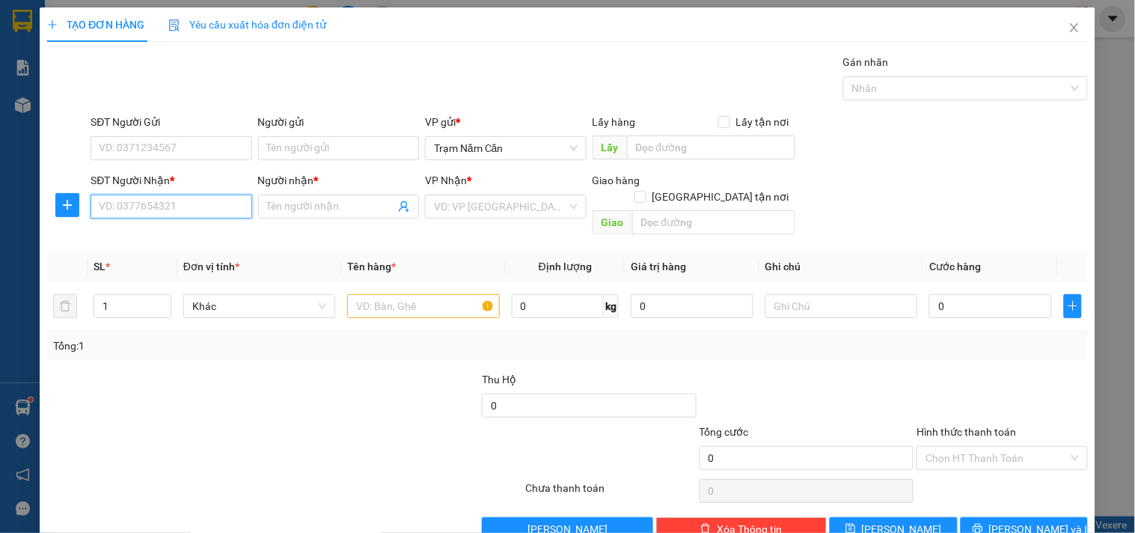
click at [204, 205] on input "SĐT Người Nhận *" at bounding box center [171, 207] width 161 height 24
type input "1"
type input "0913"
type input "0913416141"
click at [156, 238] on div "0913416141 - HIỆP" at bounding box center [169, 236] width 141 height 16
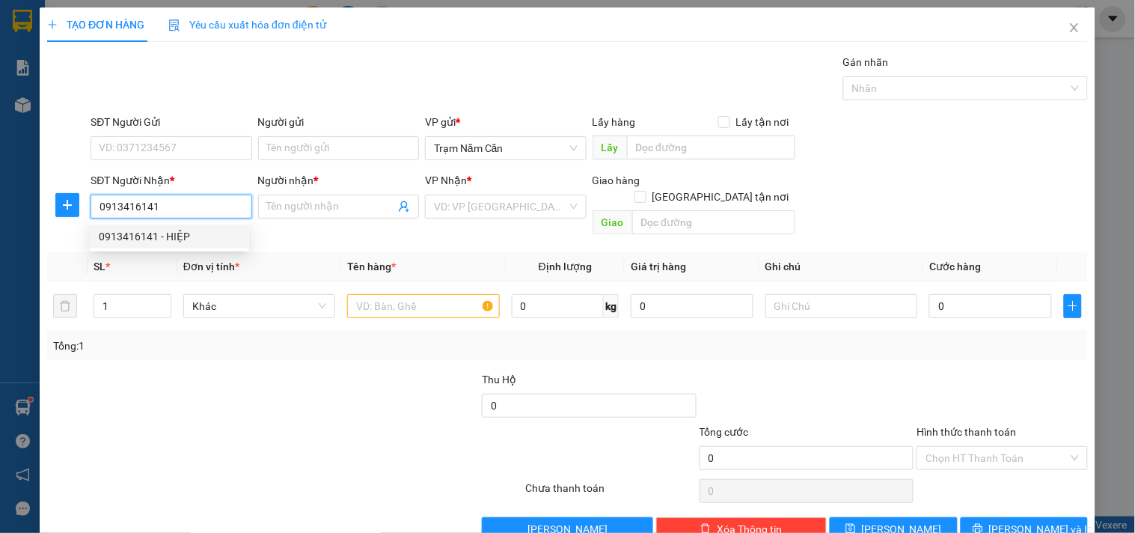
type input "HIỆP"
type input "30.000"
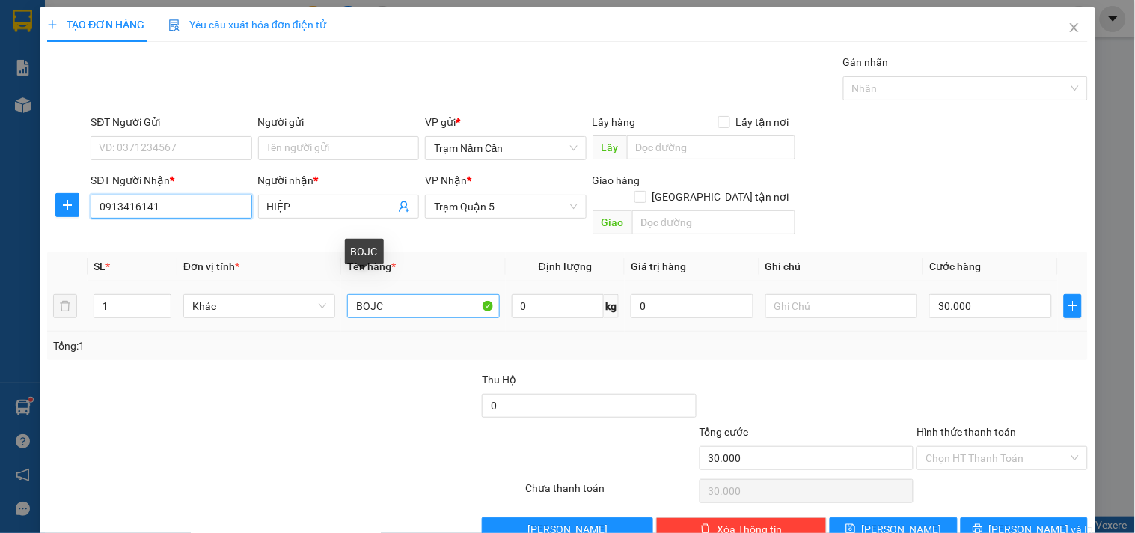
type input "0913416141"
drag, startPoint x: 460, startPoint y: 296, endPoint x: 135, endPoint y: 262, distance: 326.5
click at [135, 262] on table "SL * Đơn vị tính * Tên hàng * Định lượng Giá trị hàng Ghi chú Cước hàng 1 Khác …" at bounding box center [567, 291] width 1041 height 79
type input "0.5"
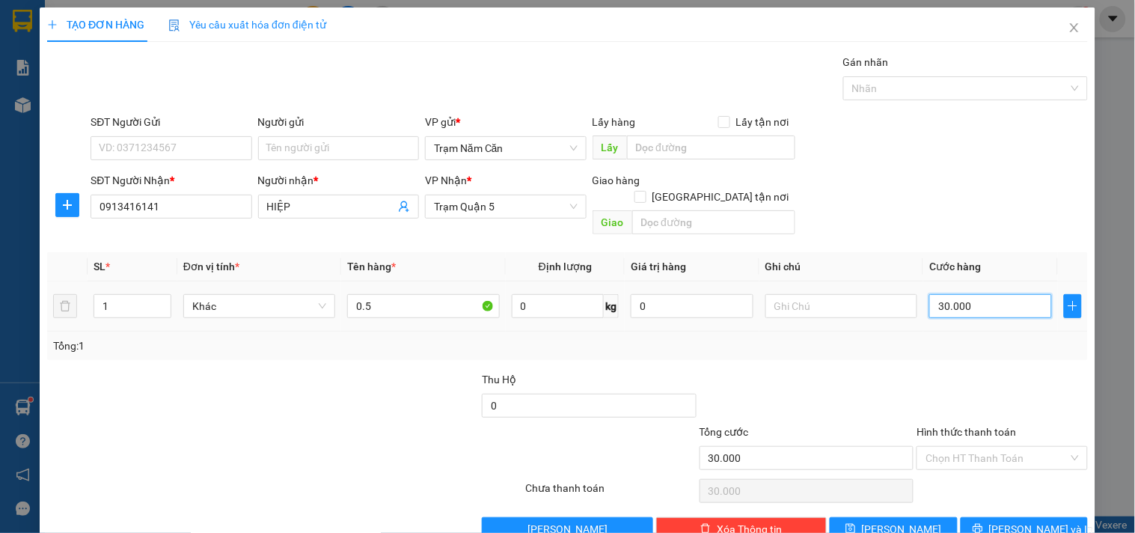
click at [1019, 294] on input "30.000" at bounding box center [990, 306] width 123 height 24
type input "0"
type input "006"
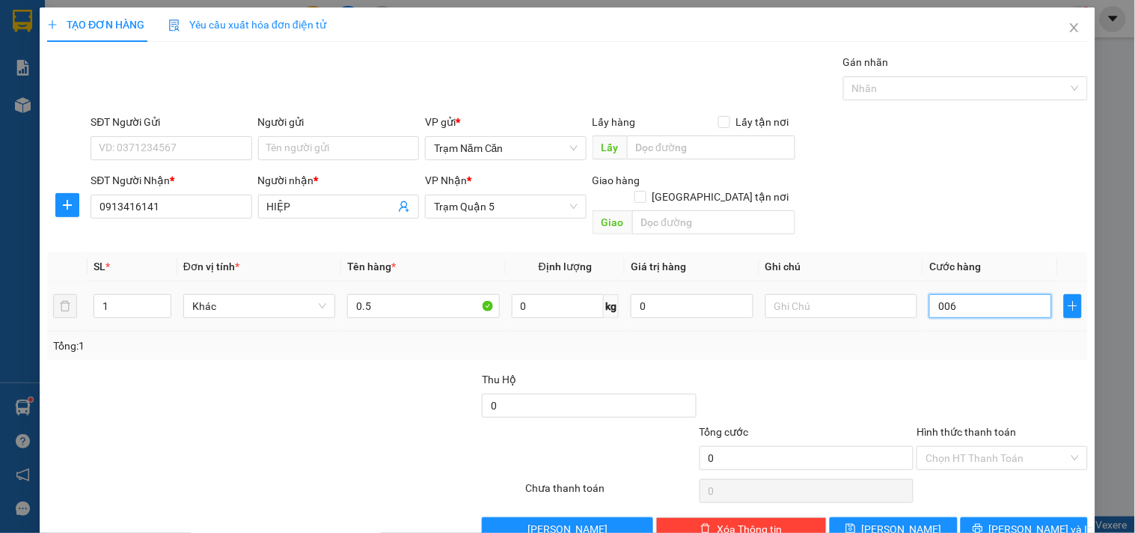
type input "6"
type input "60"
type input "0.060"
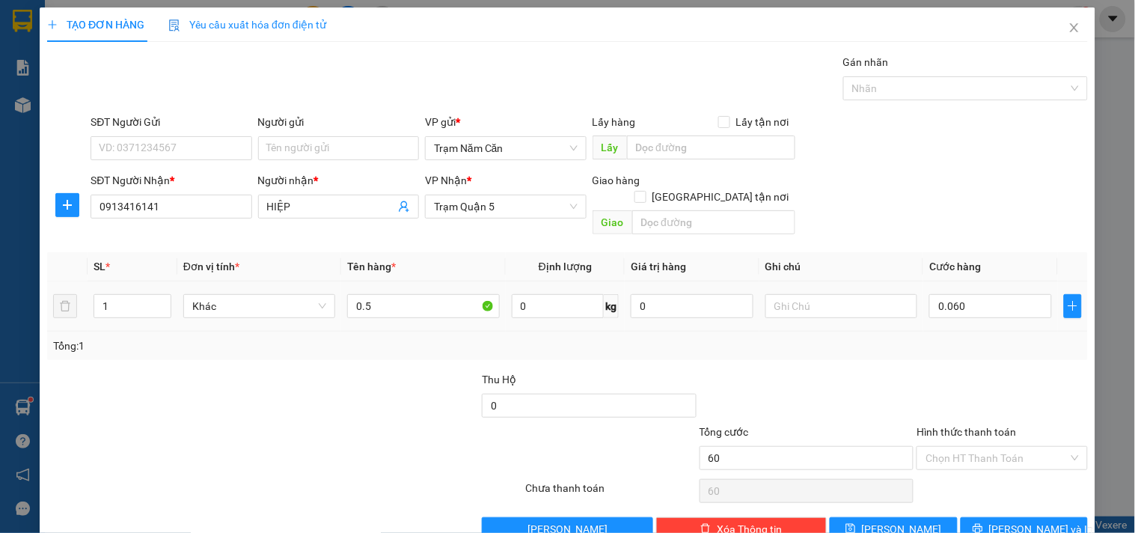
type input "60.000"
click at [976, 353] on div "Transit Pickup Surcharge Ids Transit Deliver Surcharge Ids Transit Deliver Surc…" at bounding box center [567, 297] width 1041 height 487
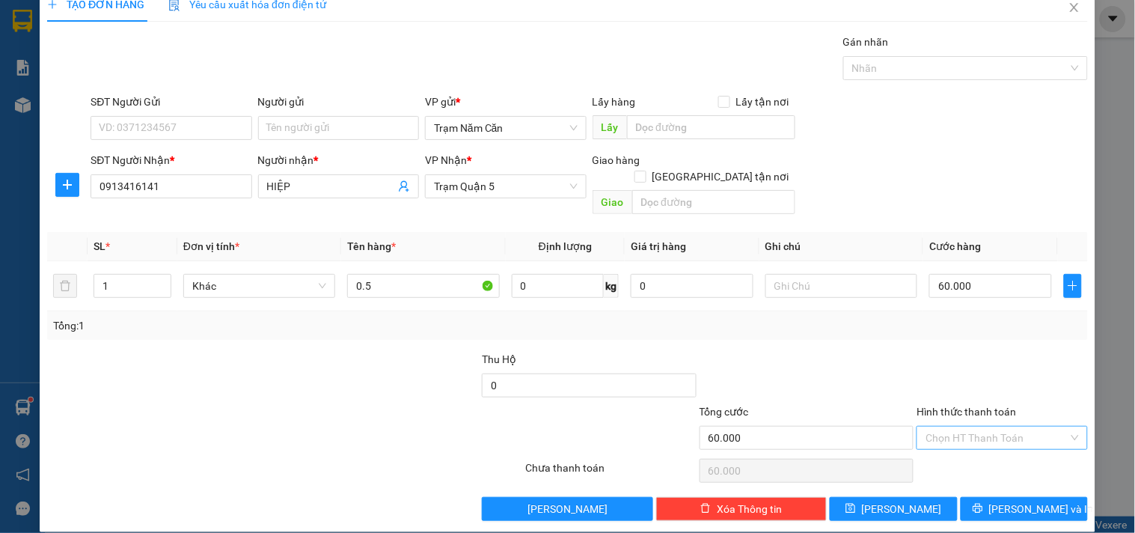
click at [991, 427] on input "Hình thức thanh toán" at bounding box center [997, 438] width 142 height 22
click at [977, 439] on div "Tại văn phòng" at bounding box center [992, 451] width 169 height 24
type input "0"
click at [997, 497] on button "[PERSON_NAME] và In" at bounding box center [1024, 509] width 127 height 24
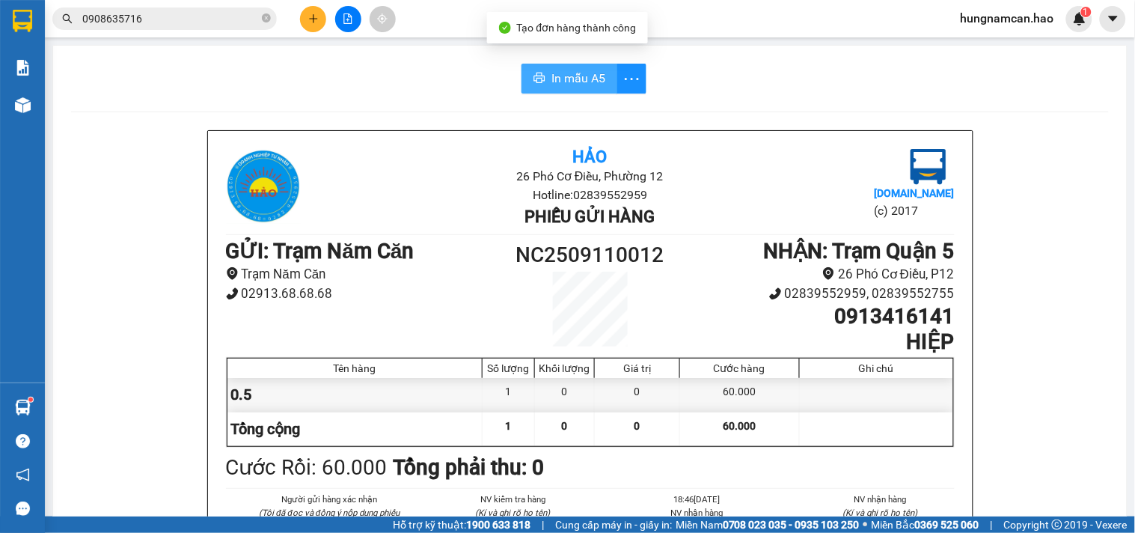
click at [561, 72] on span "In mẫu A5" at bounding box center [579, 78] width 54 height 19
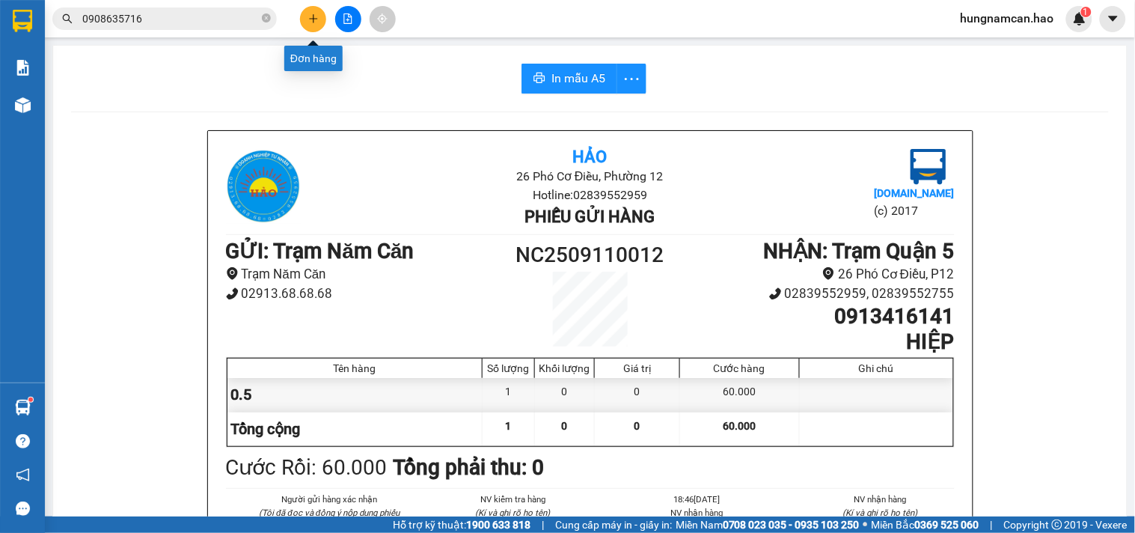
click at [311, 19] on icon "plus" at bounding box center [313, 18] width 10 height 10
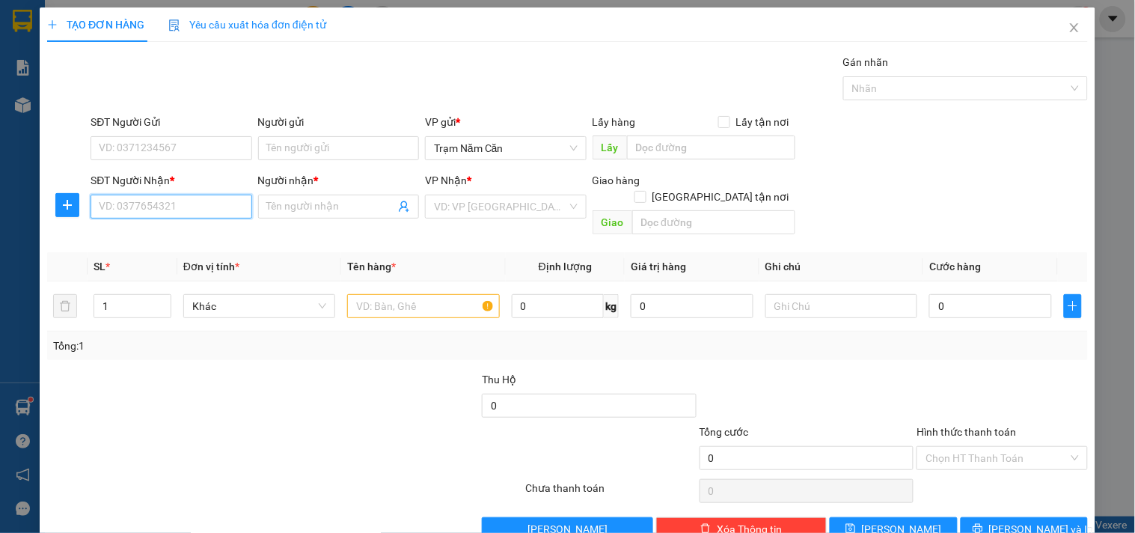
click at [202, 207] on input "SĐT Người Nhận *" at bounding box center [171, 207] width 161 height 24
click at [190, 242] on div "0972893062 - THUYÊN" at bounding box center [169, 236] width 141 height 16
type input "0972893062"
type input "THUYÊN"
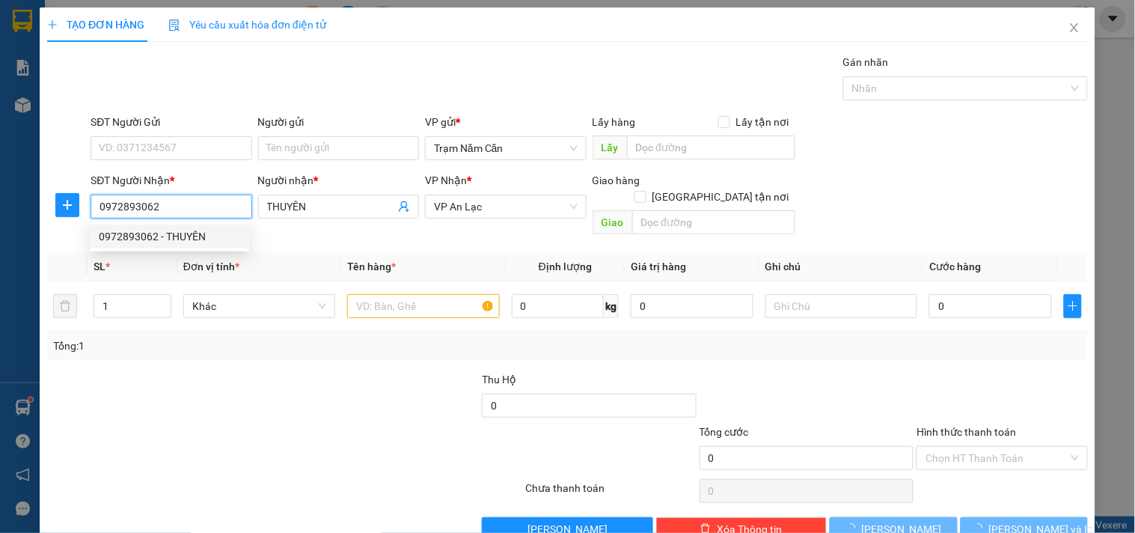
type input "120.000"
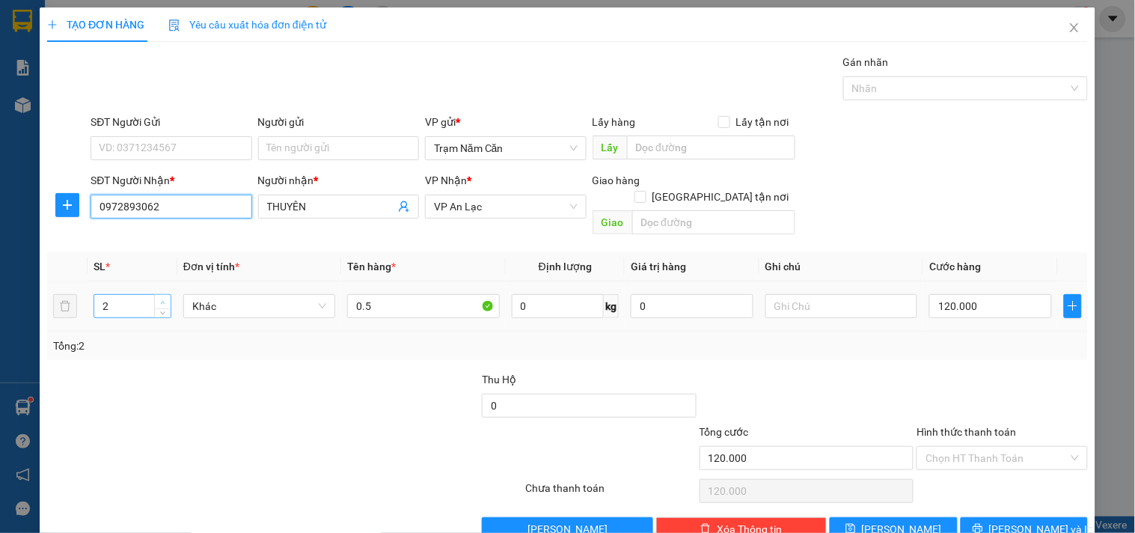
type input "0972893062"
type input "3"
click at [165, 298] on span "up" at bounding box center [163, 302] width 9 height 9
click at [990, 294] on input "120.000" at bounding box center [990, 306] width 123 height 24
type input "0"
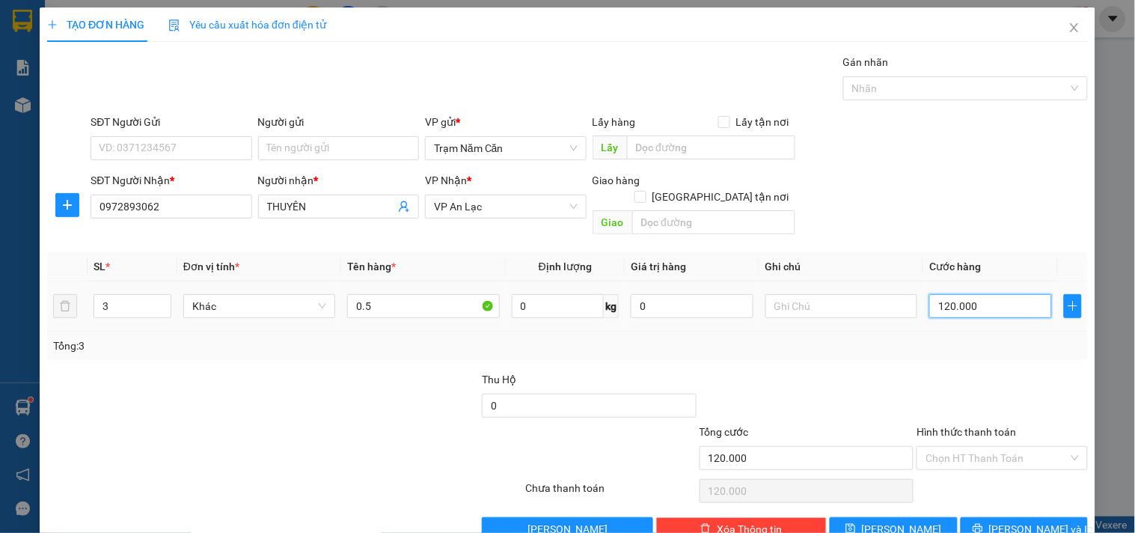
type input "0"
type input "001"
type input "1"
type input "18"
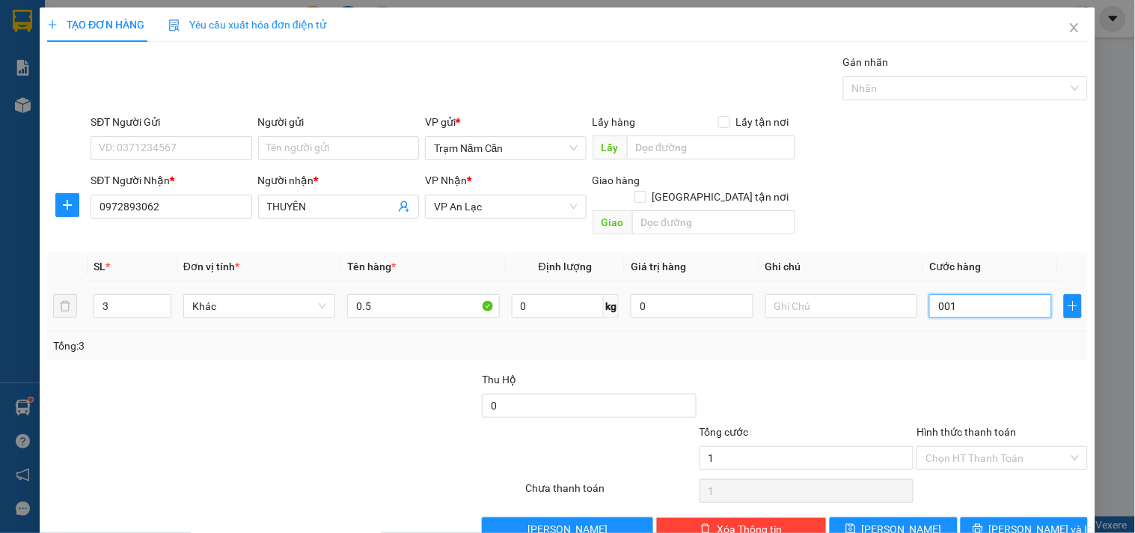
type input "18"
type input "00.180"
type input "180"
type input "00.180"
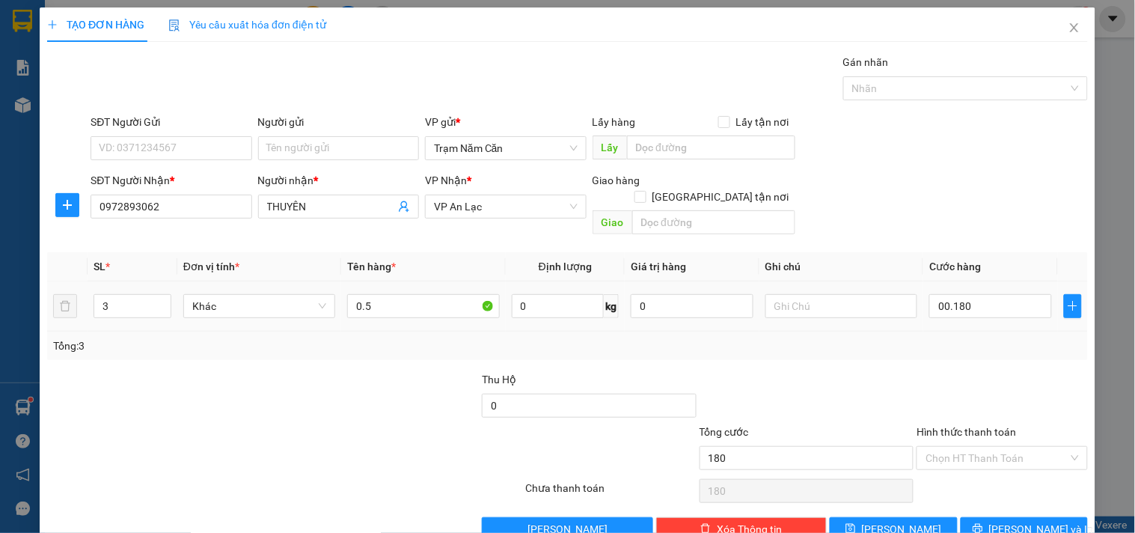
type input "180.000"
click at [950, 341] on div "Tổng: 3" at bounding box center [567, 346] width 1041 height 28
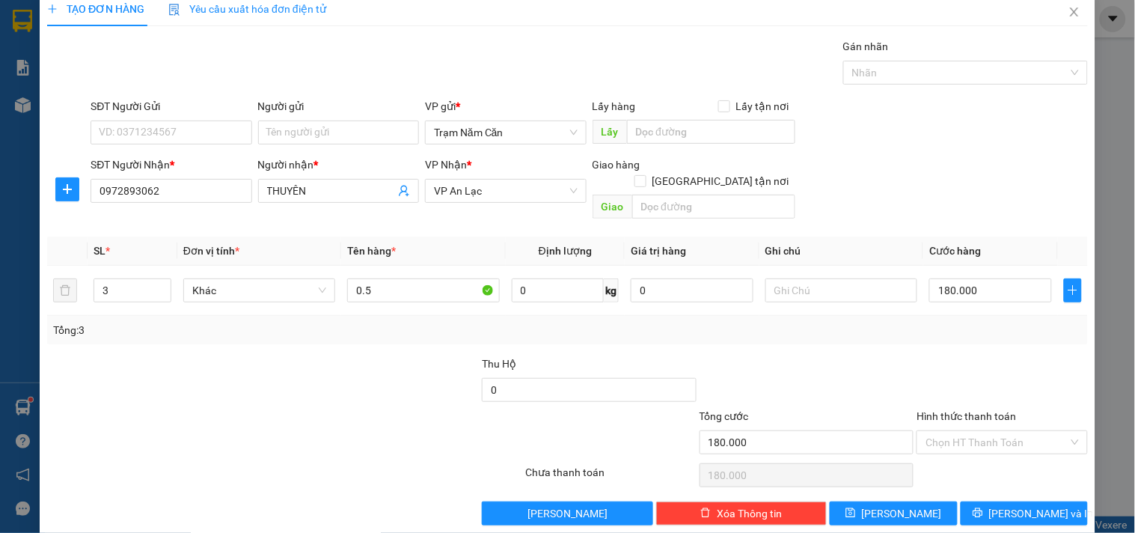
scroll to position [20, 0]
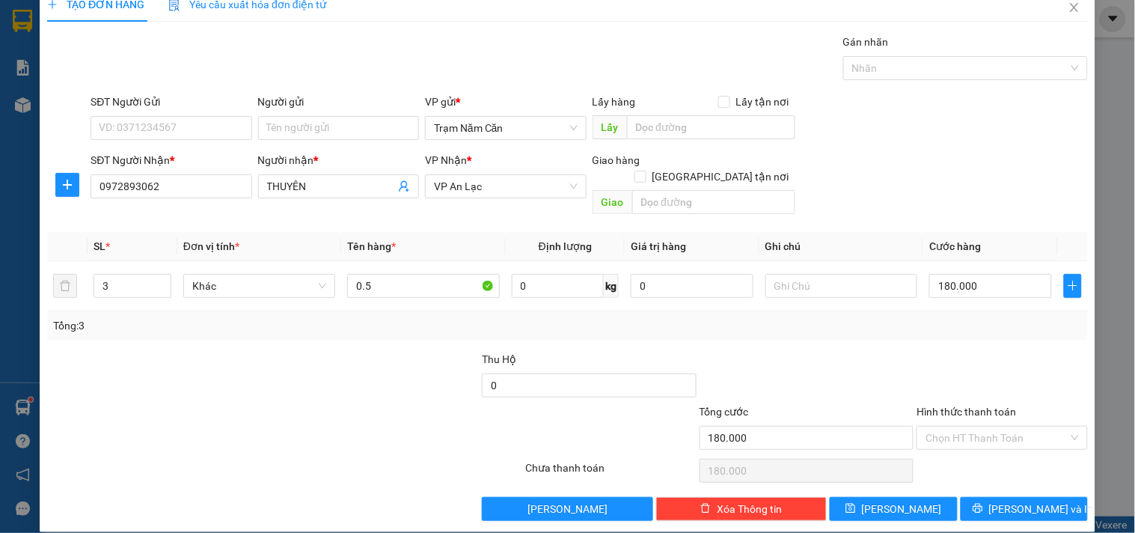
drag, startPoint x: 1006, startPoint y: 421, endPoint x: 1006, endPoint y: 435, distance: 13.5
click at [1006, 433] on div "Hình thức thanh toán Chọn HT Thanh Toán" at bounding box center [1002, 429] width 171 height 52
click at [1004, 450] on div "Tại văn phòng" at bounding box center [992, 451] width 151 height 16
type input "0"
click at [1001, 501] on span "[PERSON_NAME] và In" at bounding box center [1041, 509] width 105 height 16
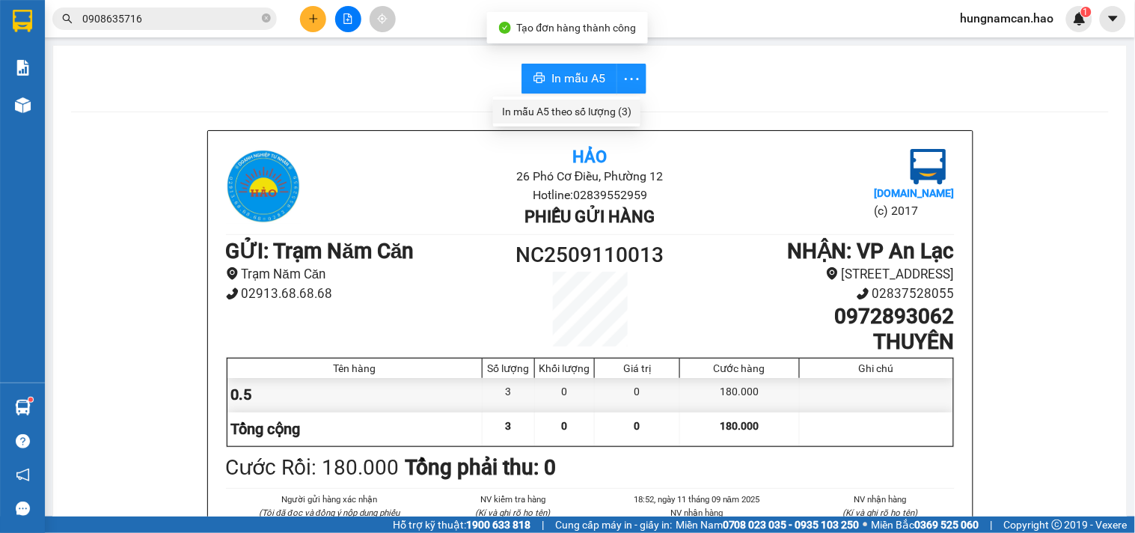
click at [616, 117] on div "In mẫu A5 theo số lượng (3)" at bounding box center [566, 111] width 129 height 16
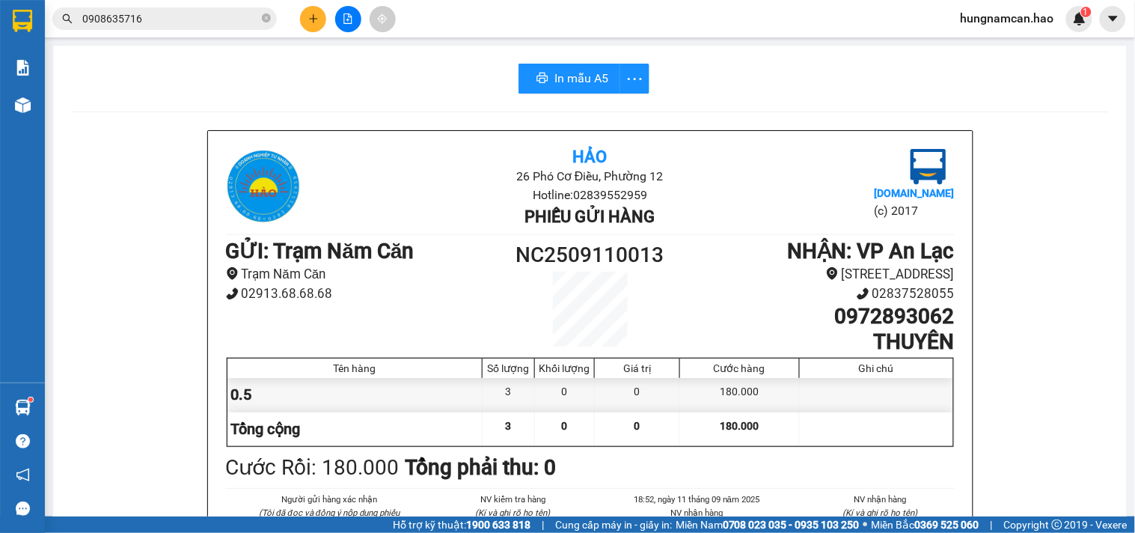
click at [311, 20] on icon "plus" at bounding box center [313, 18] width 10 height 10
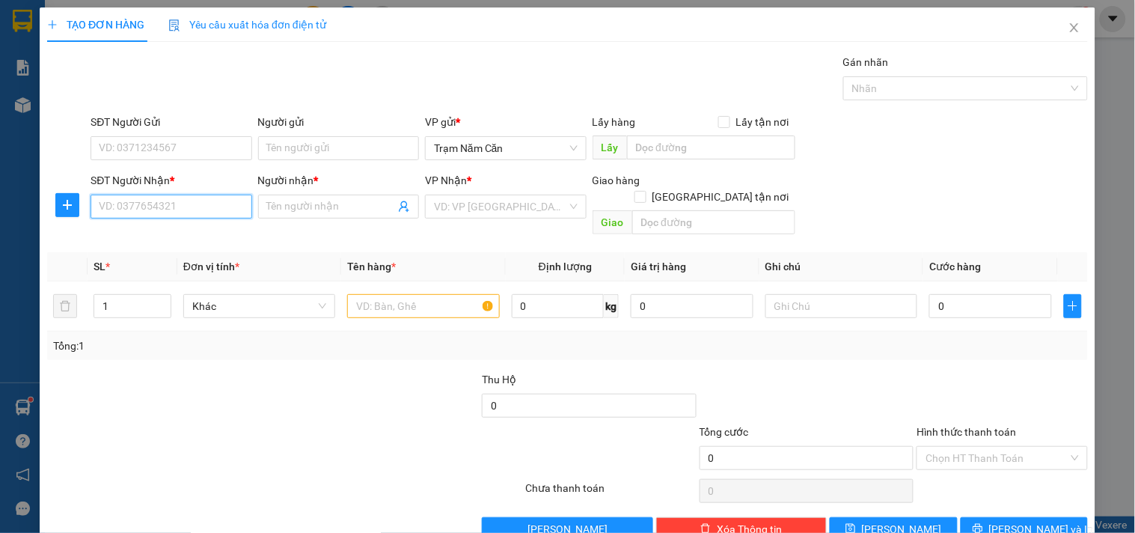
click at [183, 203] on input "SĐT Người Nhận *" at bounding box center [171, 207] width 161 height 24
click at [183, 243] on div "0908434774 - VY" at bounding box center [169, 236] width 141 height 16
type input "0908434774"
type input "VY"
checkbox input "true"
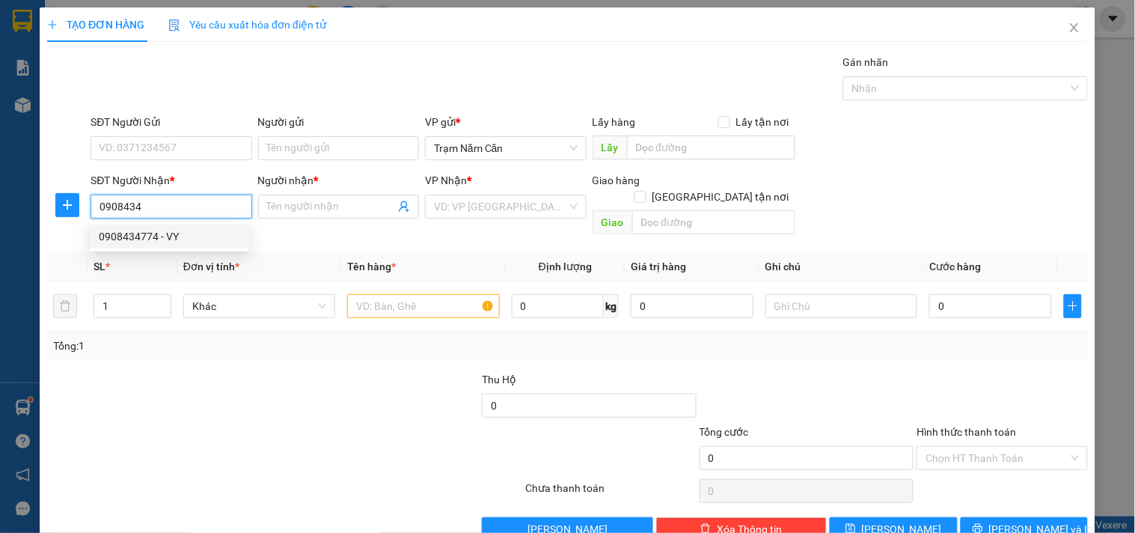
type input "ĐƯỜNG 35 , AN LẠC"
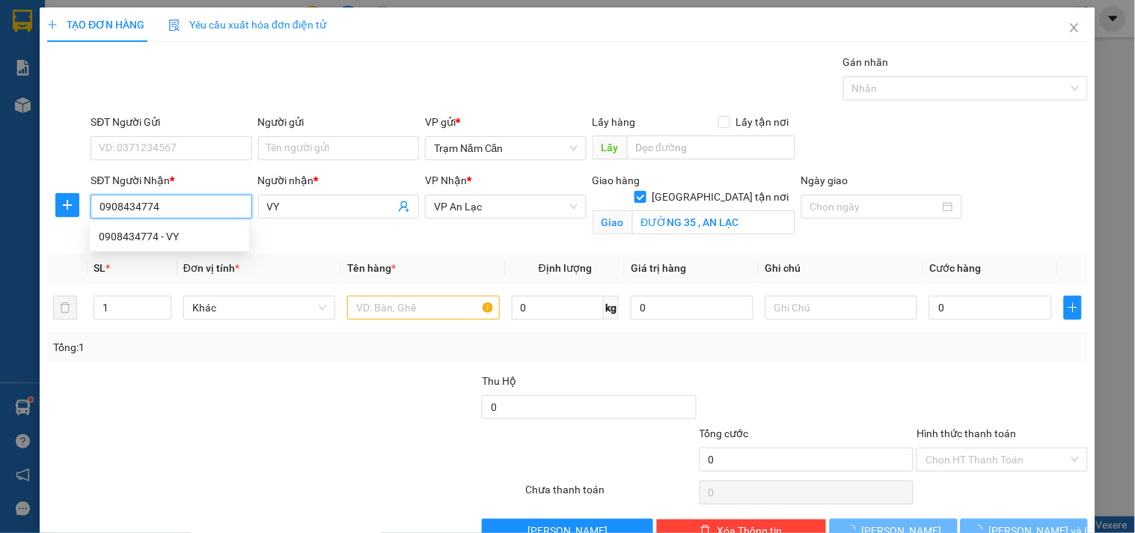
type input "60.000"
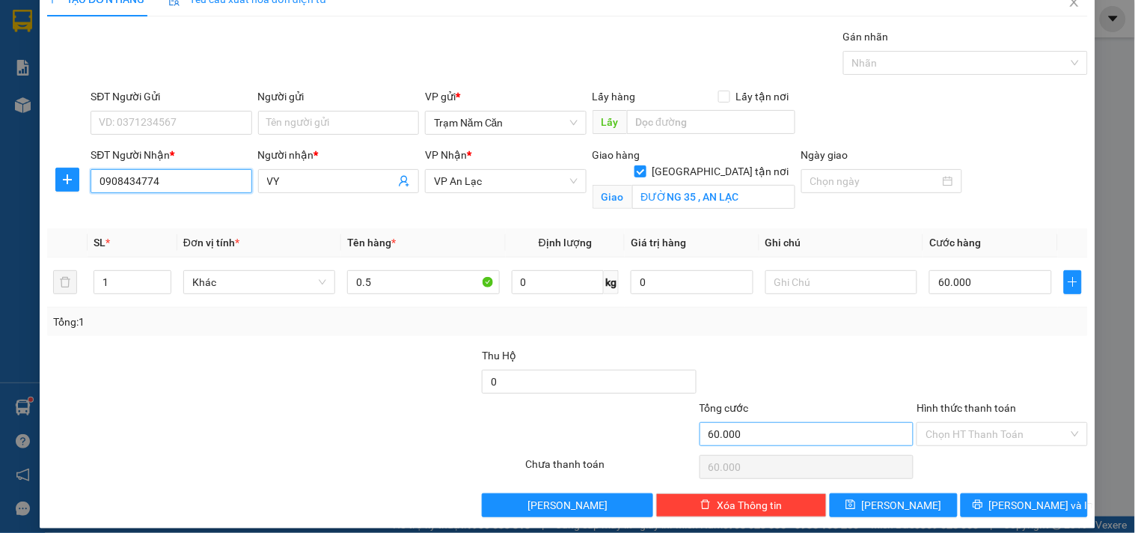
scroll to position [39, 0]
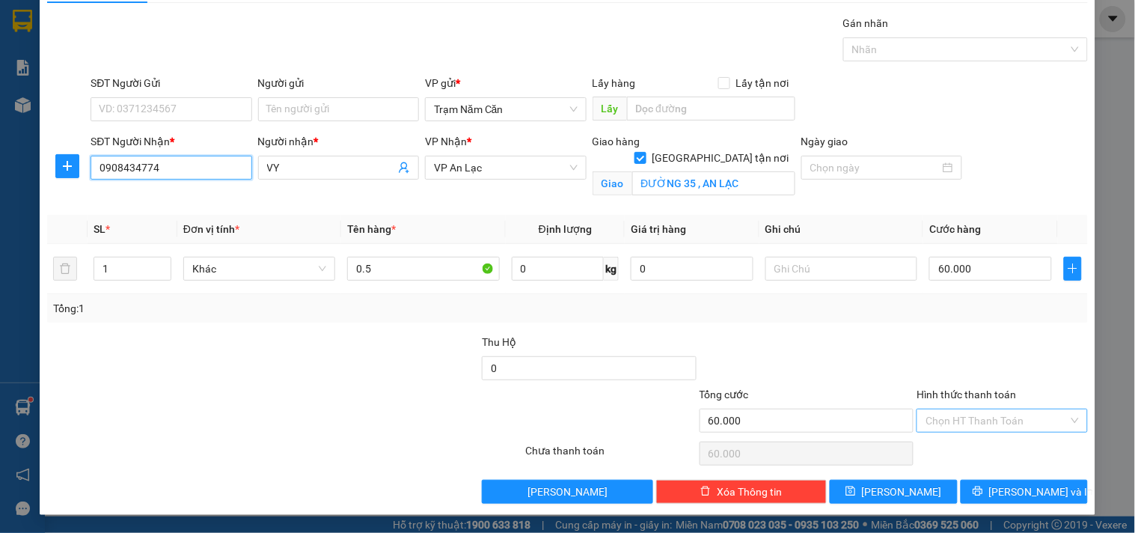
type input "0908434774"
click at [960, 421] on input "Hình thức thanh toán" at bounding box center [997, 420] width 142 height 22
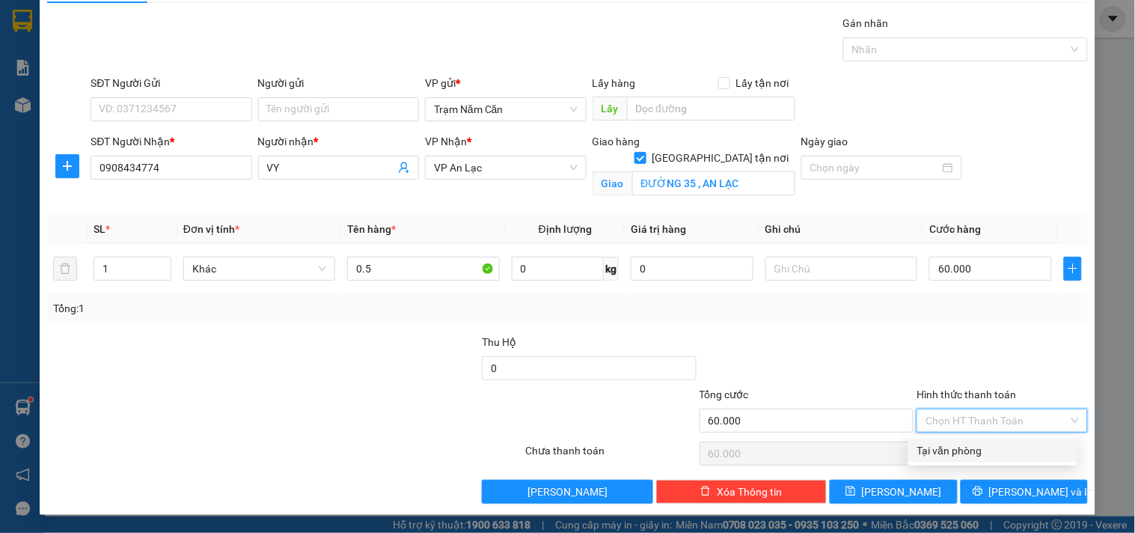
click at [961, 439] on div "Tại văn phòng" at bounding box center [992, 451] width 169 height 24
type input "0"
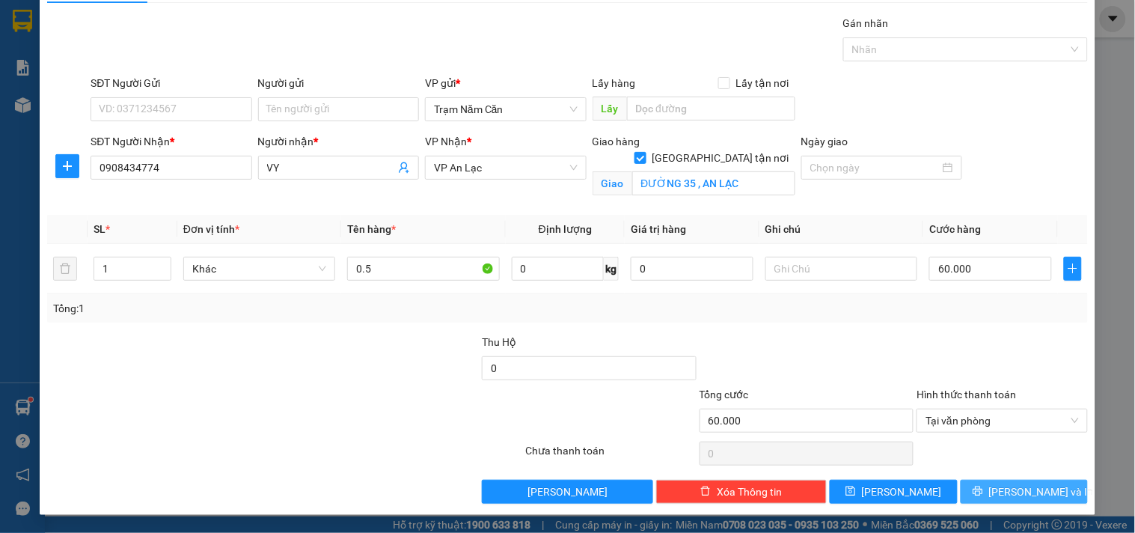
click at [962, 482] on button "[PERSON_NAME] và In" at bounding box center [1024, 492] width 127 height 24
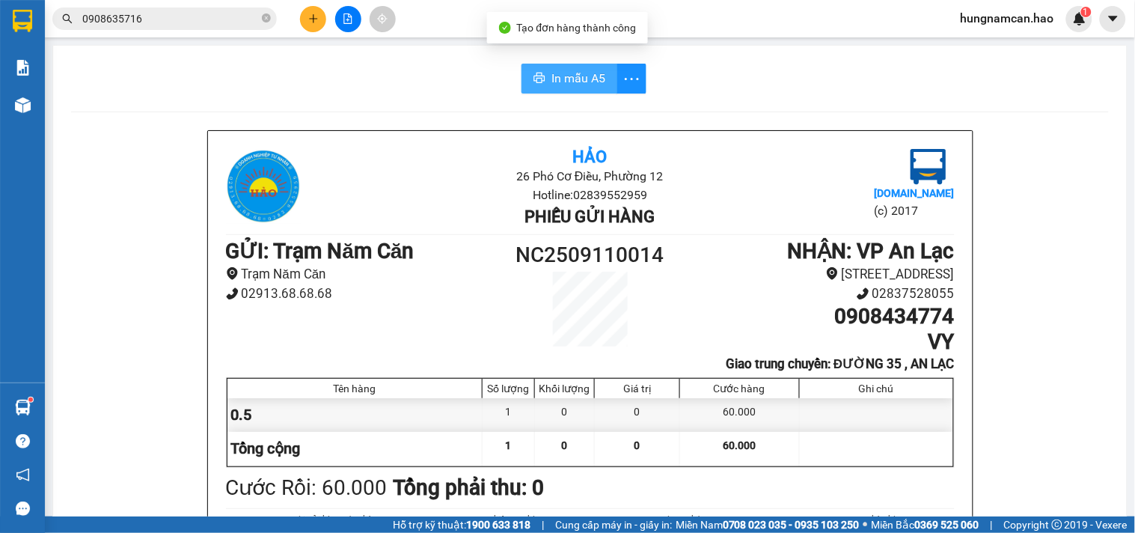
click at [562, 70] on span "In mẫu A5" at bounding box center [579, 78] width 54 height 19
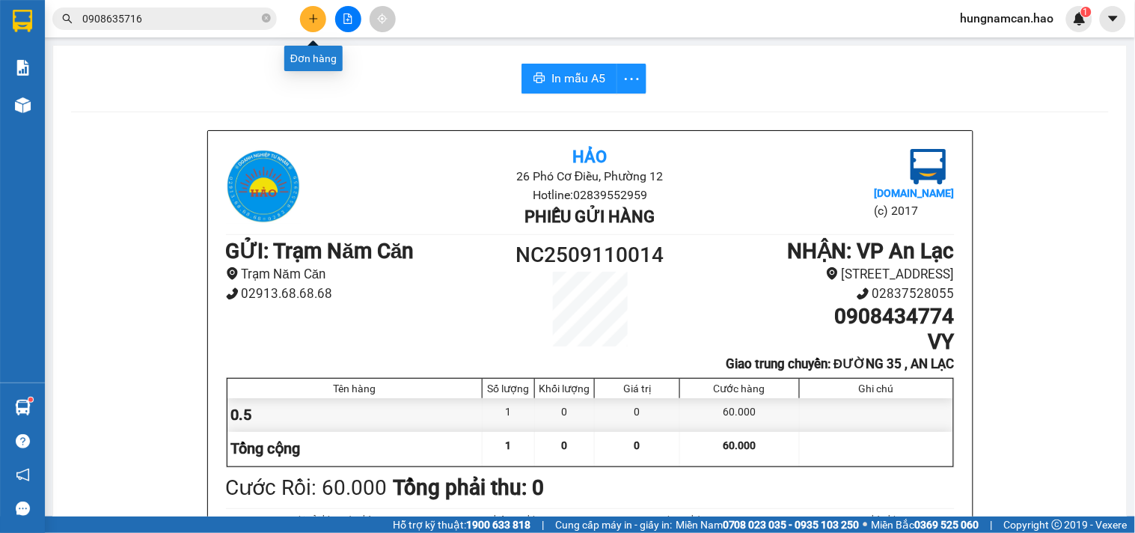
click at [311, 24] on button at bounding box center [313, 19] width 26 height 26
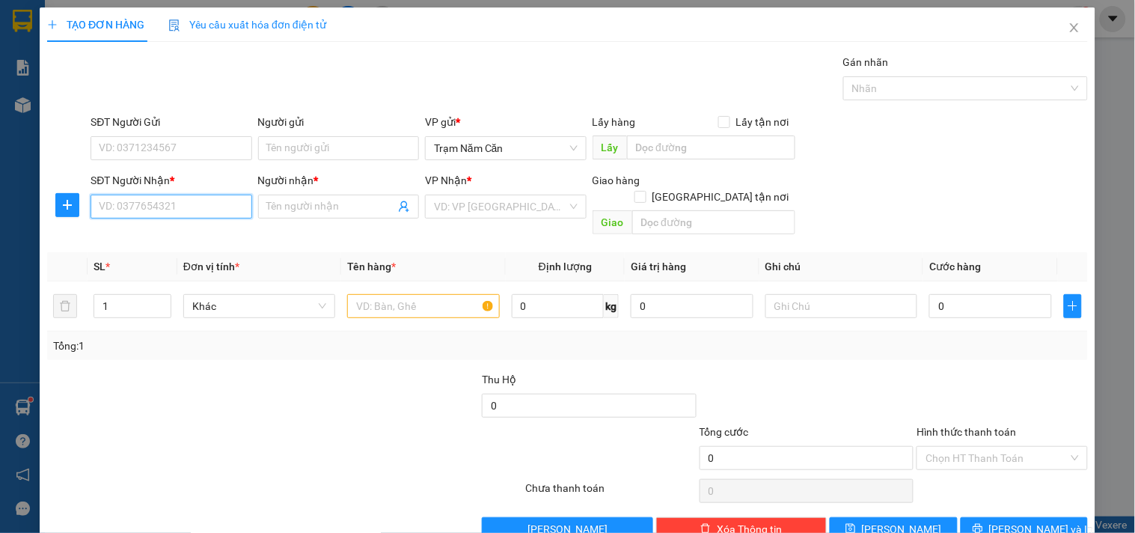
click at [147, 215] on input "SĐT Người Nhận *" at bounding box center [171, 207] width 161 height 24
type input "0907734004"
drag, startPoint x: 163, startPoint y: 236, endPoint x: 189, endPoint y: 200, distance: 45.1
click at [168, 235] on div "0907734004 - HẠNH" at bounding box center [169, 236] width 141 height 16
type input "HẠNH"
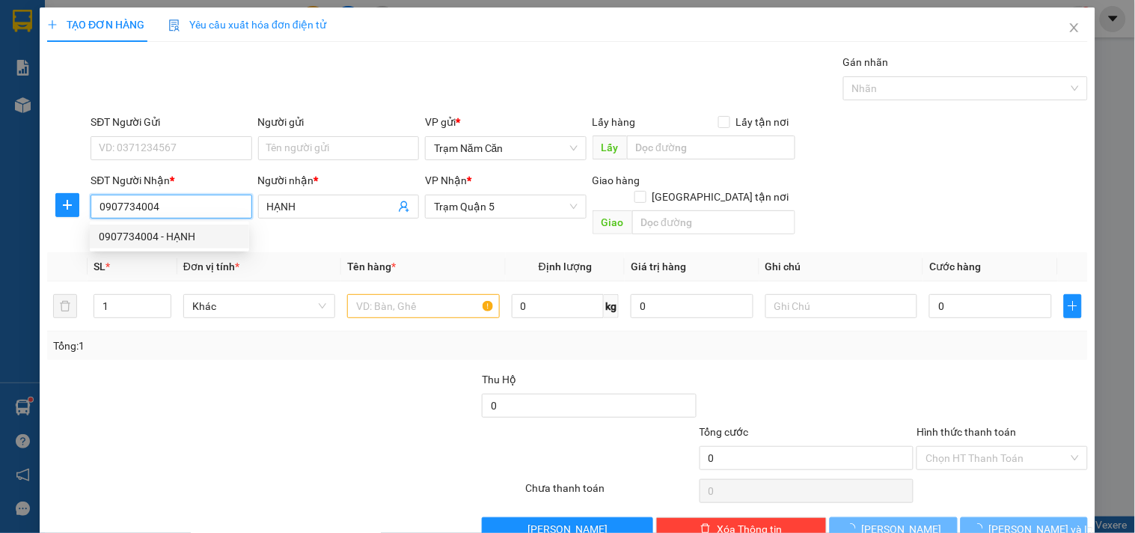
type input "100.000"
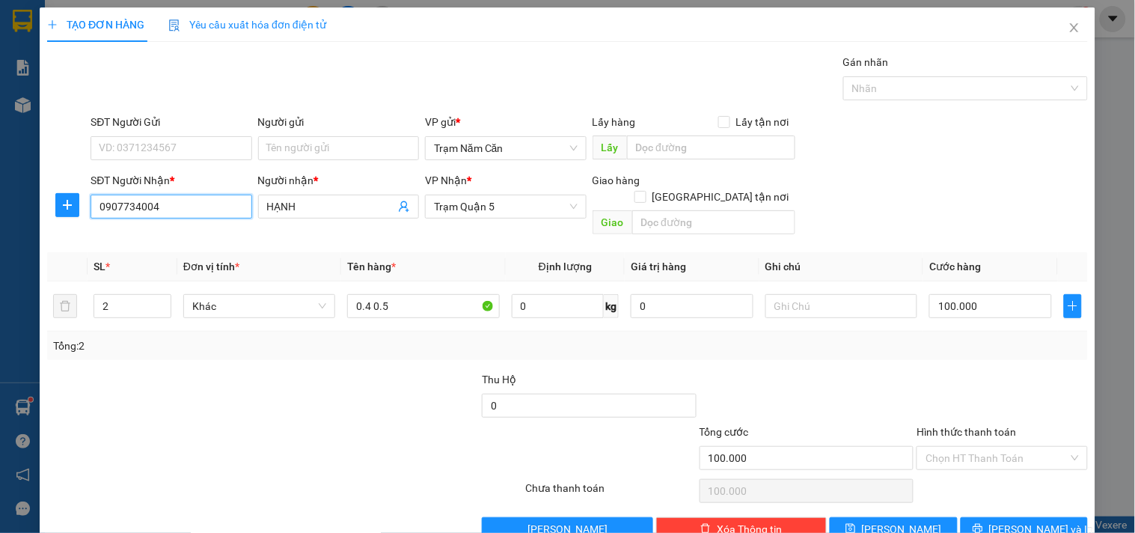
type input "0907734004"
click at [984, 447] on input "Hình thức thanh toán" at bounding box center [997, 458] width 142 height 22
click at [999, 447] on input "Hình thức thanh toán" at bounding box center [997, 458] width 142 height 22
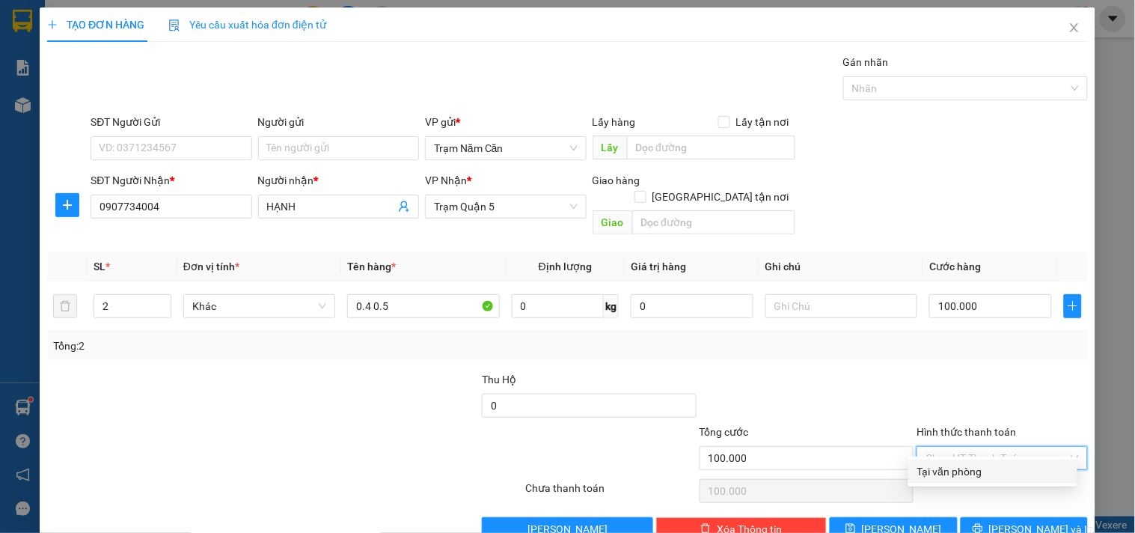
drag, startPoint x: 992, startPoint y: 473, endPoint x: 992, endPoint y: 495, distance: 22.4
click at [992, 474] on div "Tại văn phòng" at bounding box center [992, 471] width 151 height 16
type input "0"
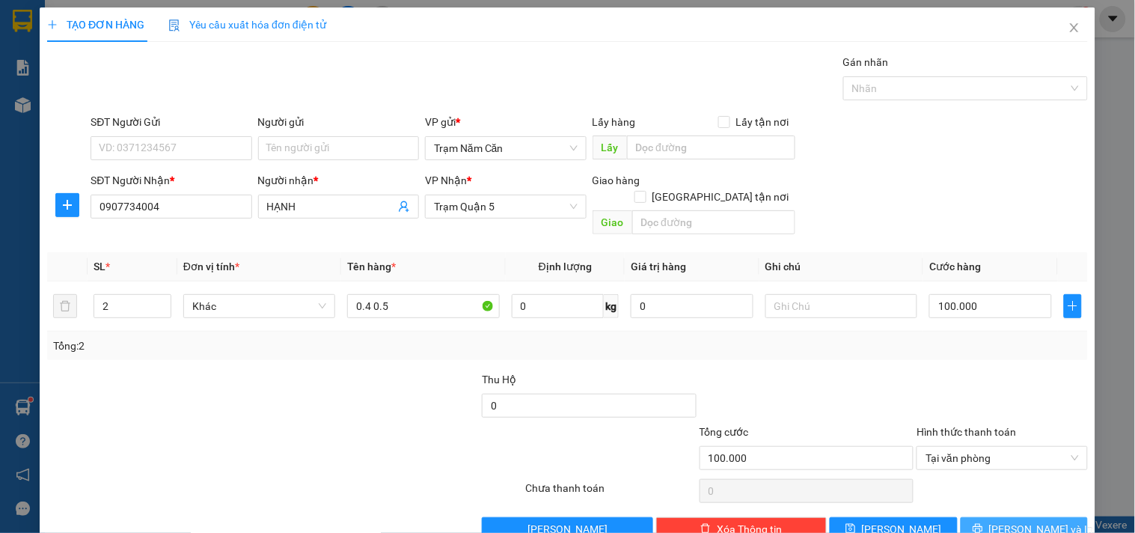
click at [983, 524] on icon "printer" at bounding box center [978, 529] width 10 height 10
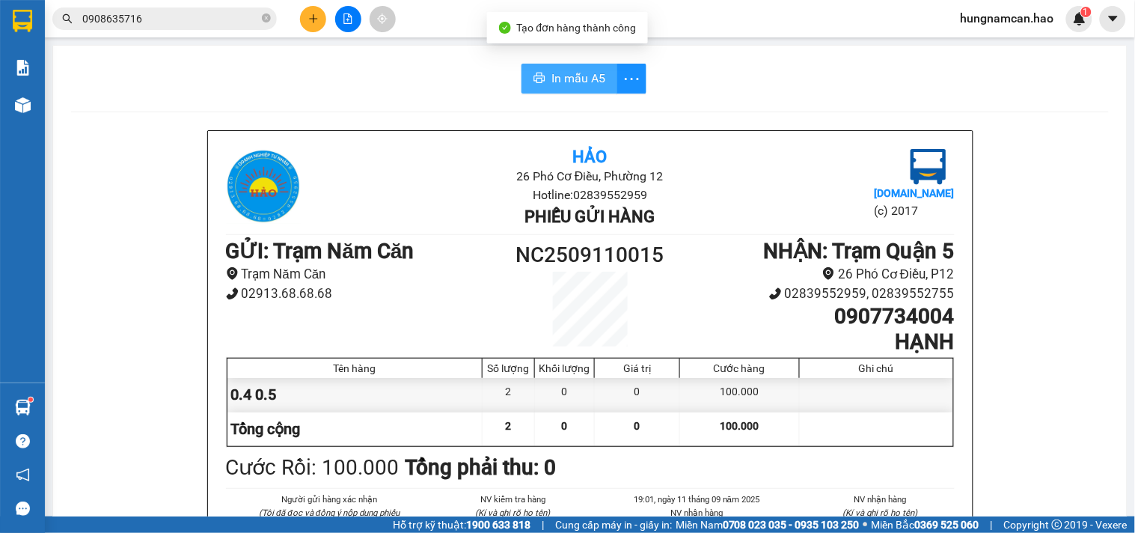
click at [593, 86] on span "In mẫu A5" at bounding box center [579, 78] width 54 height 19
click at [709, 287] on ul "NHẬN : Trạm Quận 5 26 Phó Cơ Điều, P12 02839552959, 02839552755 0907734004 HẠNH" at bounding box center [817, 296] width 273 height 115
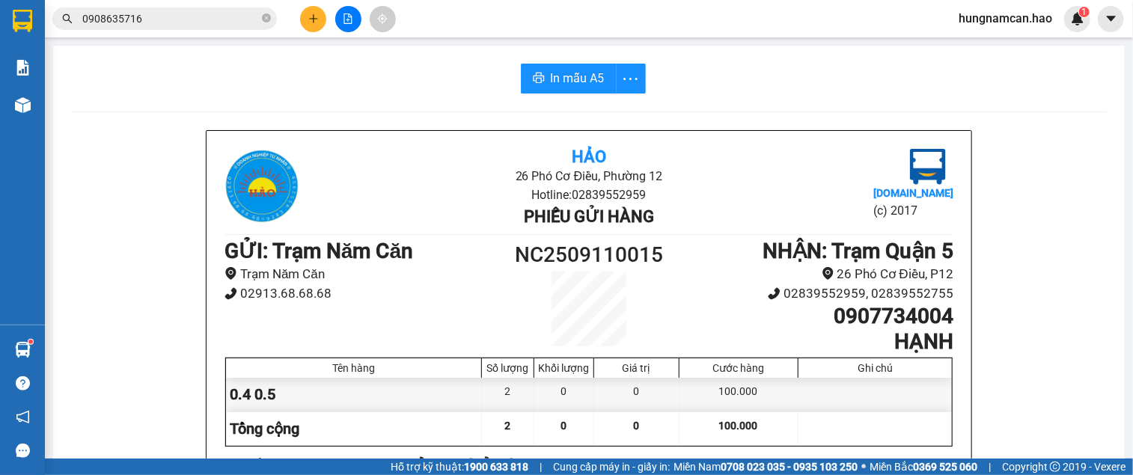
click at [324, 76] on div "In mẫu A5" at bounding box center [589, 79] width 1036 height 30
click at [312, 15] on icon "plus" at bounding box center [313, 18] width 10 height 10
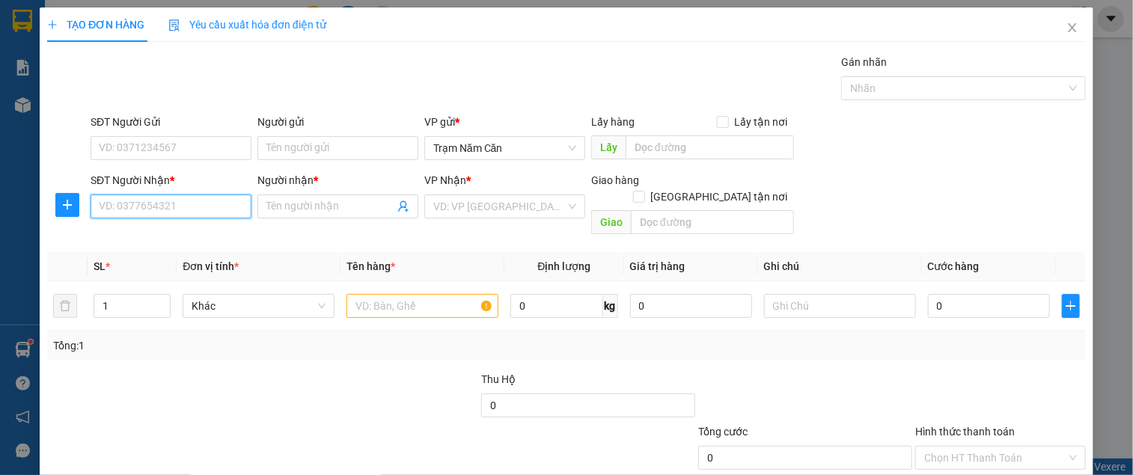
click at [184, 213] on input "SĐT Người Nhận *" at bounding box center [171, 207] width 161 height 24
click at [180, 234] on div "0948409404 - khải" at bounding box center [169, 236] width 141 height 16
type input "0948409404"
type input "khải"
type input "60.000"
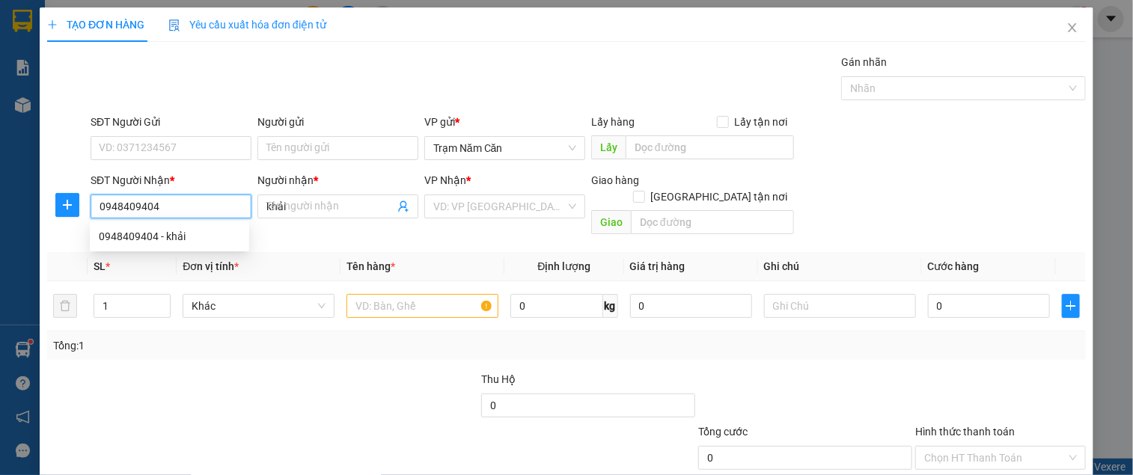
type input "60.000"
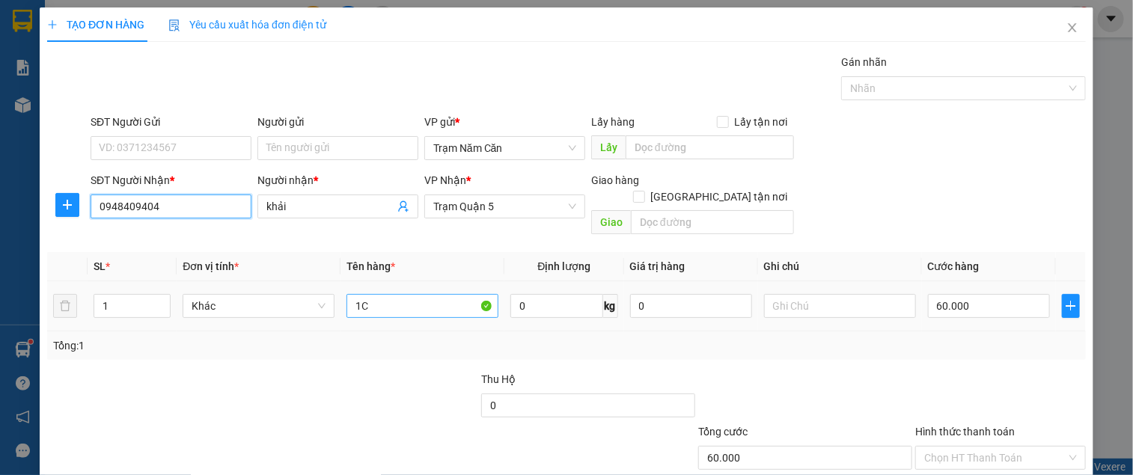
type input "0948409404"
drag, startPoint x: 435, startPoint y: 281, endPoint x: 262, endPoint y: 280, distance: 172.9
click at [262, 281] on tr "1 Khác 1C 0 kg 0 60.000" at bounding box center [566, 306] width 1039 height 50
type input "0.5"
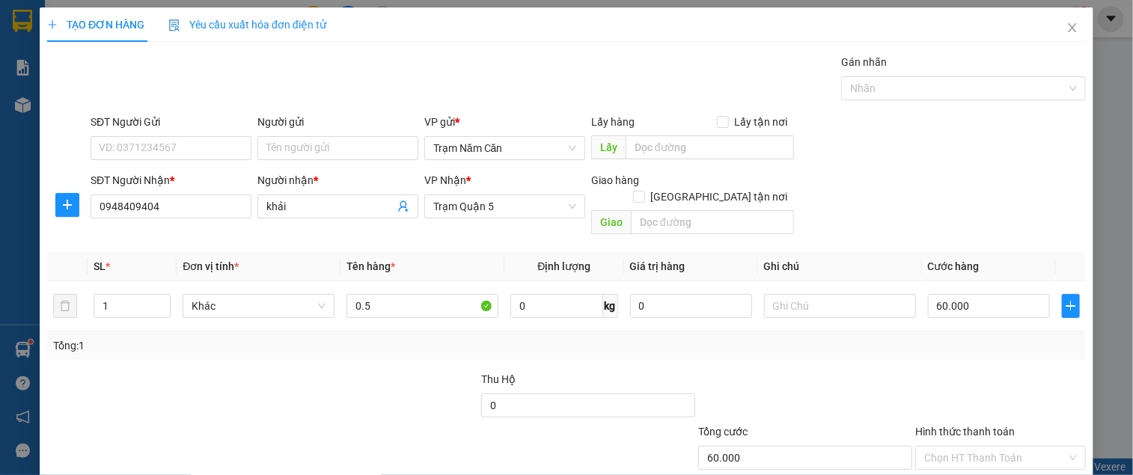
drag, startPoint x: 846, startPoint y: 333, endPoint x: 881, endPoint y: 331, distance: 34.5
click at [849, 337] on div "Tổng: 1" at bounding box center [566, 345] width 1027 height 16
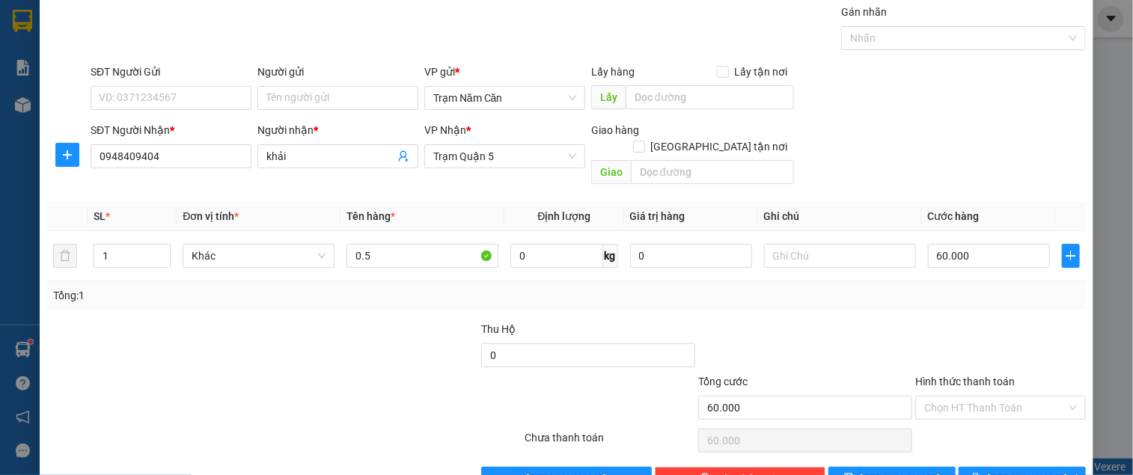
scroll to position [78, 0]
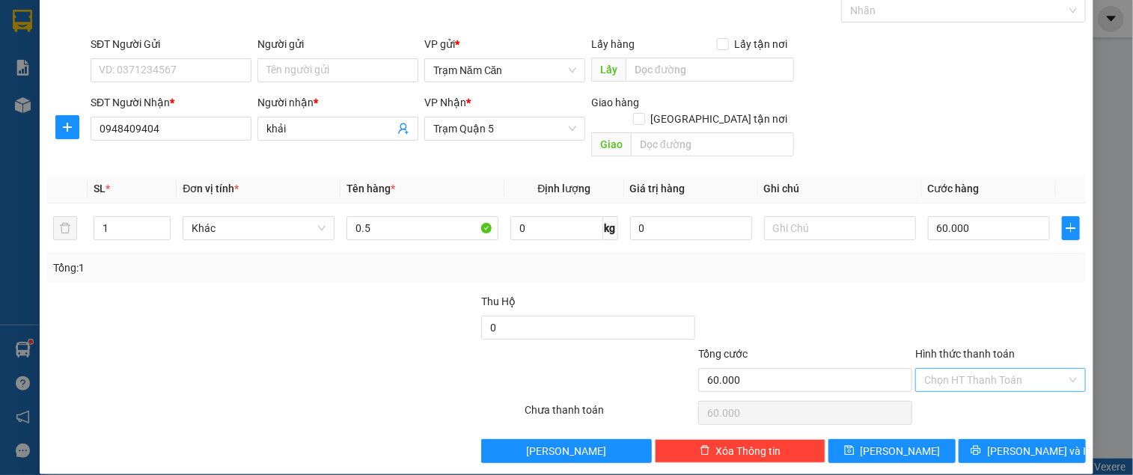
click at [1010, 369] on input "Hình thức thanh toán" at bounding box center [995, 380] width 142 height 22
click at [1006, 389] on div "Tại văn phòng" at bounding box center [990, 393] width 150 height 16
type input "60.000"
click at [1039, 443] on span "[PERSON_NAME] và In" at bounding box center [1039, 451] width 105 height 16
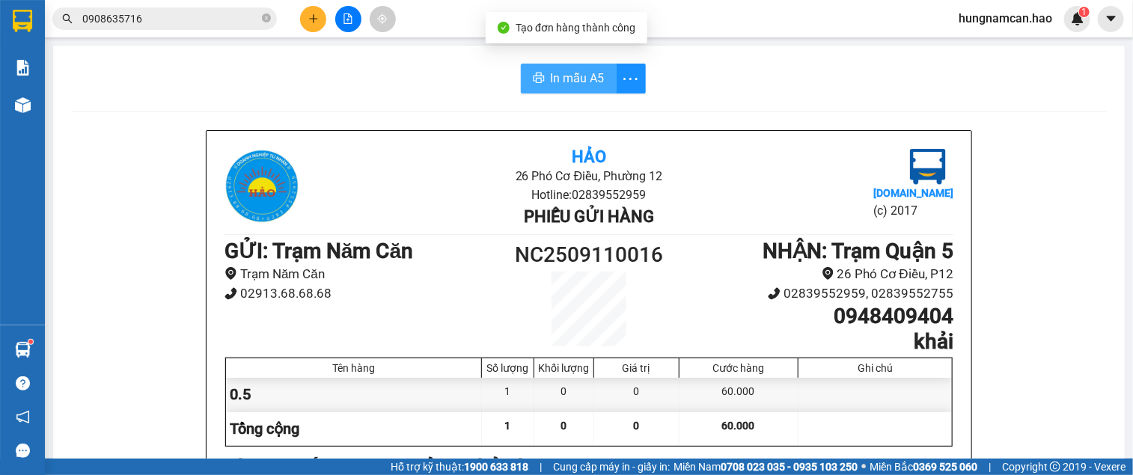
click at [578, 80] on span "In mẫu A5" at bounding box center [578, 78] width 54 height 19
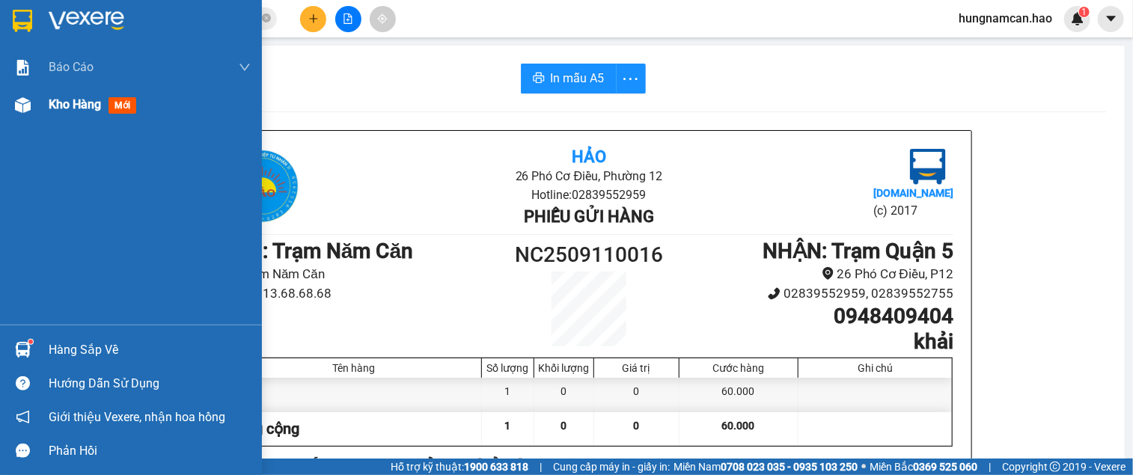
click at [31, 107] on div at bounding box center [23, 105] width 26 height 26
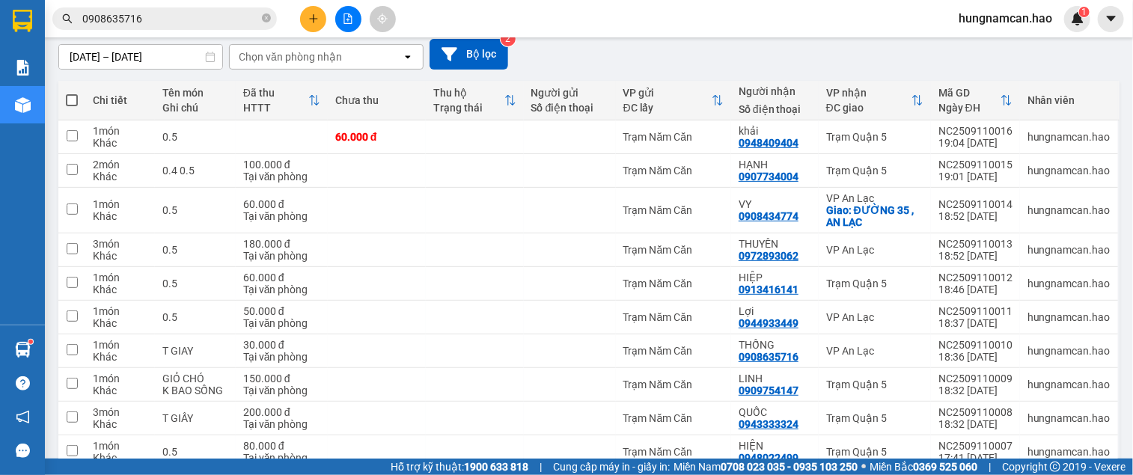
scroll to position [203, 0]
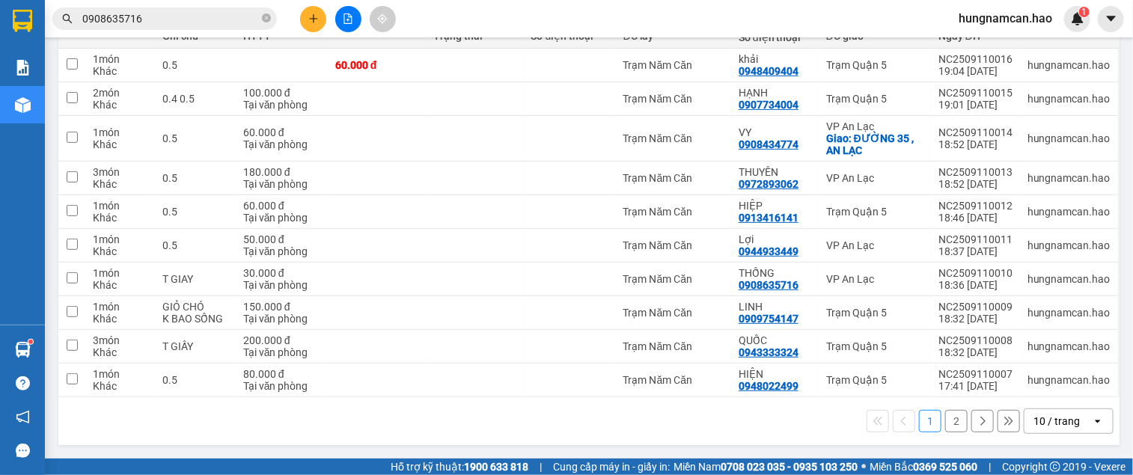
click at [945, 428] on button "2" at bounding box center [956, 421] width 22 height 22
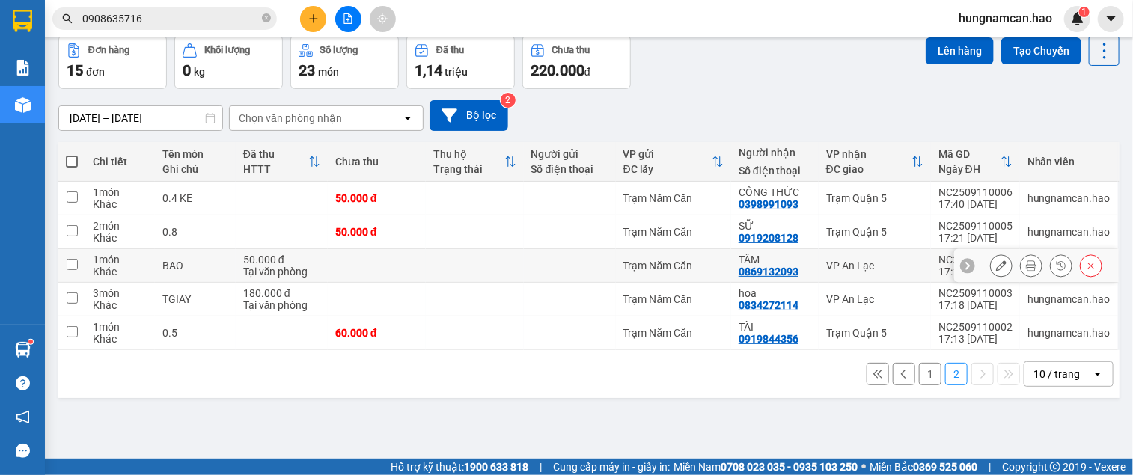
scroll to position [0, 0]
